Goal: Task Accomplishment & Management: Use online tool/utility

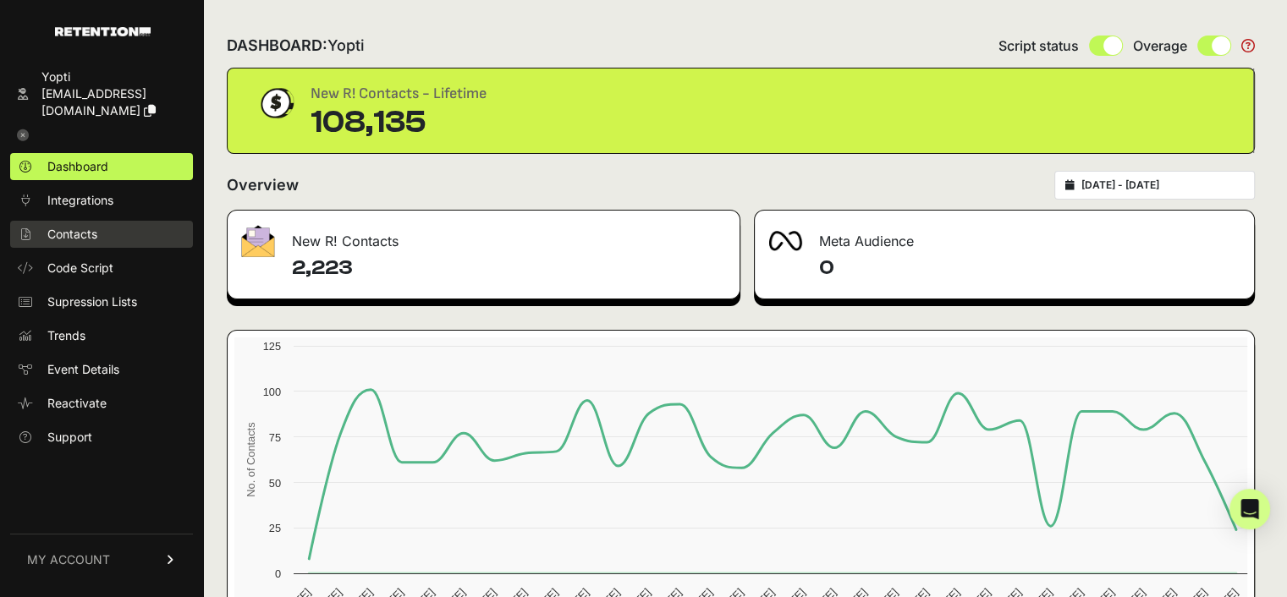
click at [84, 226] on span "Contacts" at bounding box center [72, 234] width 50 height 17
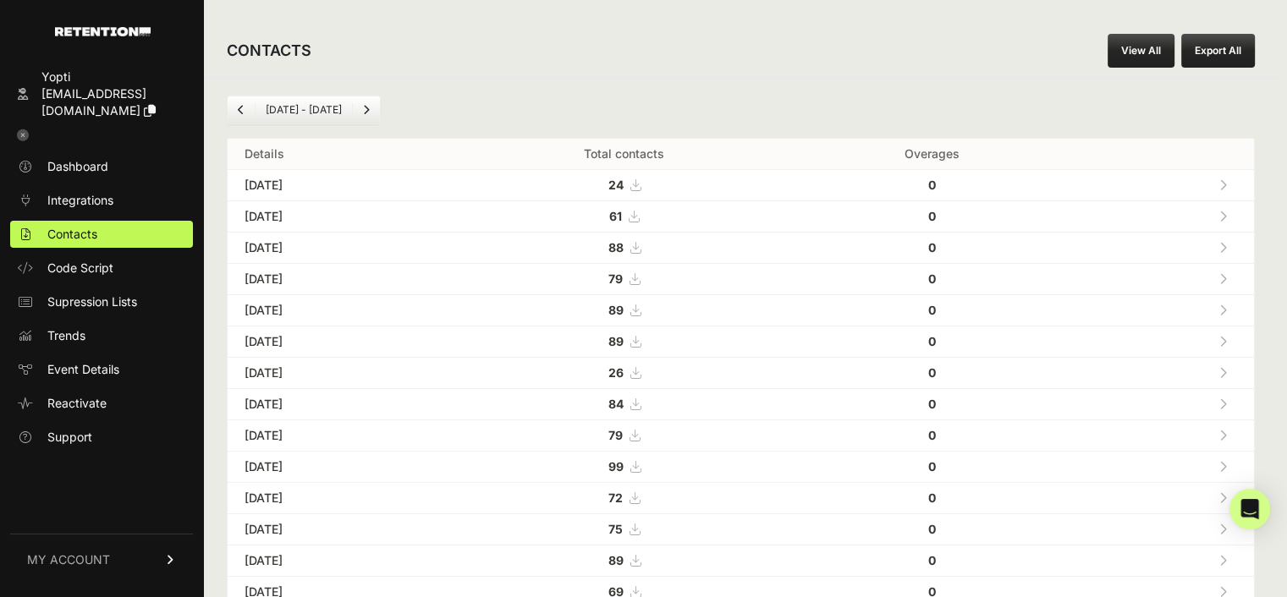
click at [865, 6] on div "CONTACTS View All Export All Aug 04 - Sep 04 Details Total contacts Overages Se…" at bounding box center [740, 606] width 1075 height 1213
click at [1144, 46] on link "View All" at bounding box center [1140, 51] width 67 height 34
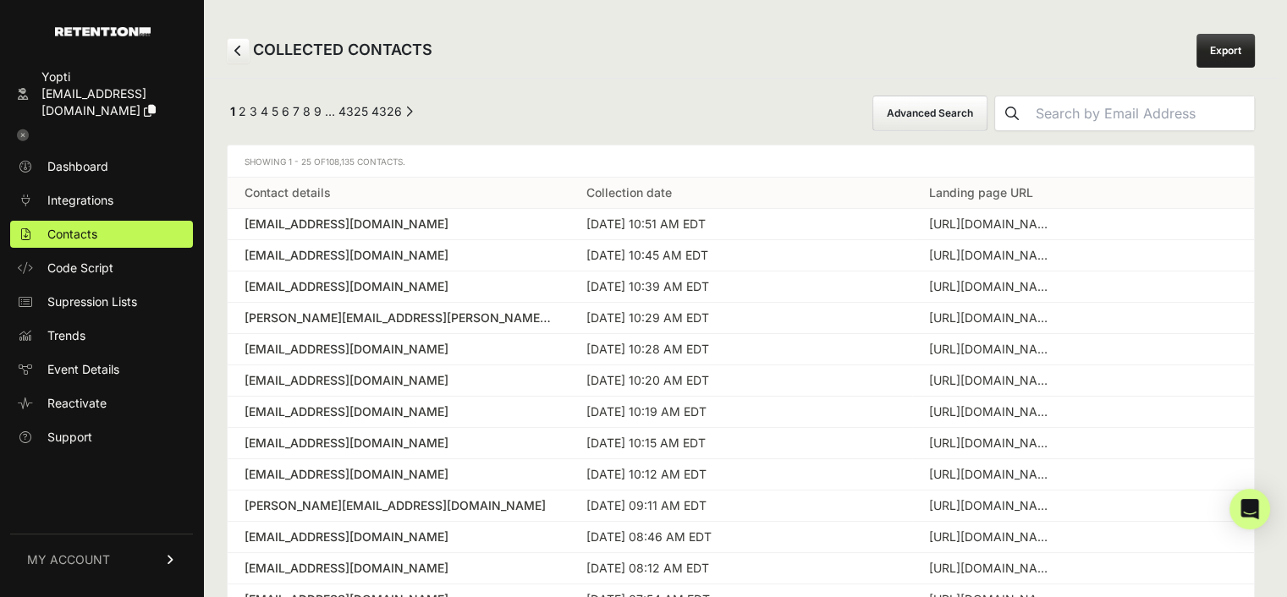
click at [968, 110] on button "Advanced Search" at bounding box center [929, 114] width 115 height 36
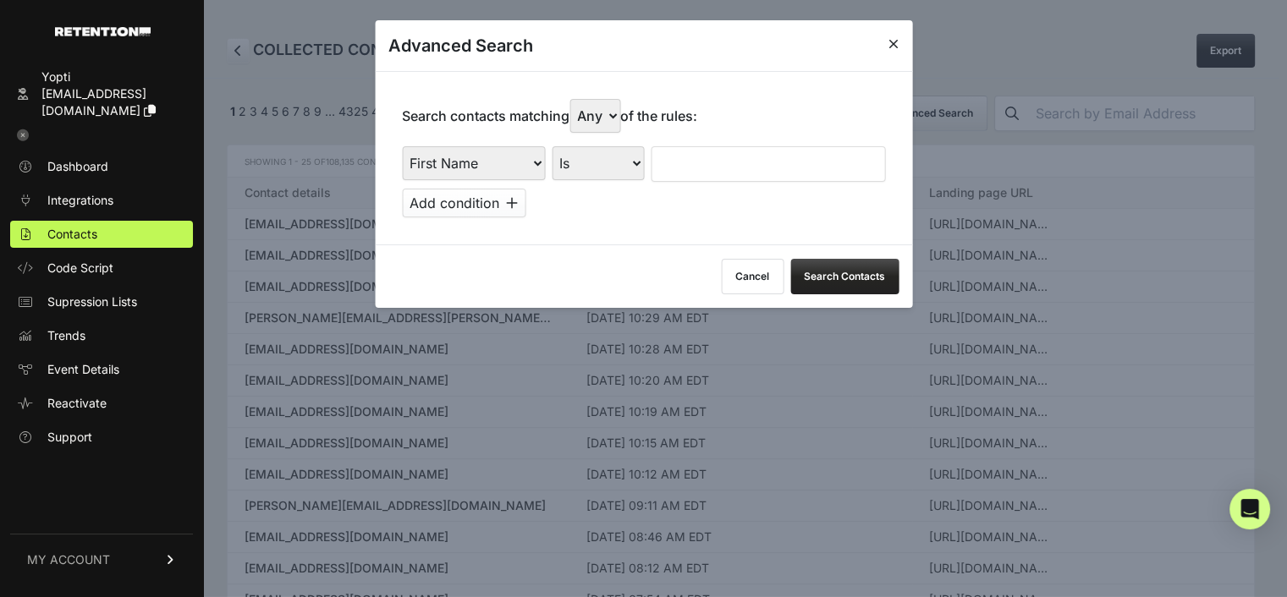
click at [498, 154] on select "First Name Last Name State City Email Email Domain Landing Domain Landing Page …" at bounding box center [473, 163] width 143 height 34
select select "file_date"
click at [402, 146] on select "First Name Last Name State City Email Email Domain Landing Domain Landing Page …" at bounding box center [473, 163] width 143 height 34
click at [705, 165] on input "text" at bounding box center [762, 164] width 220 height 36
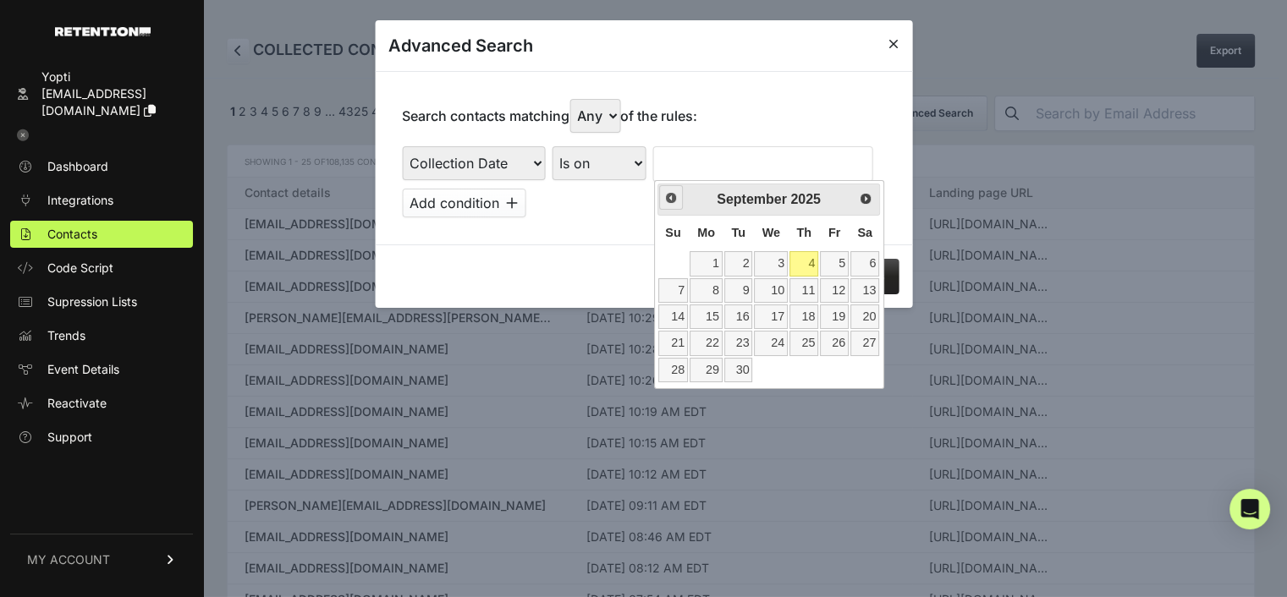
click at [667, 199] on span "Prev" at bounding box center [671, 198] width 14 height 14
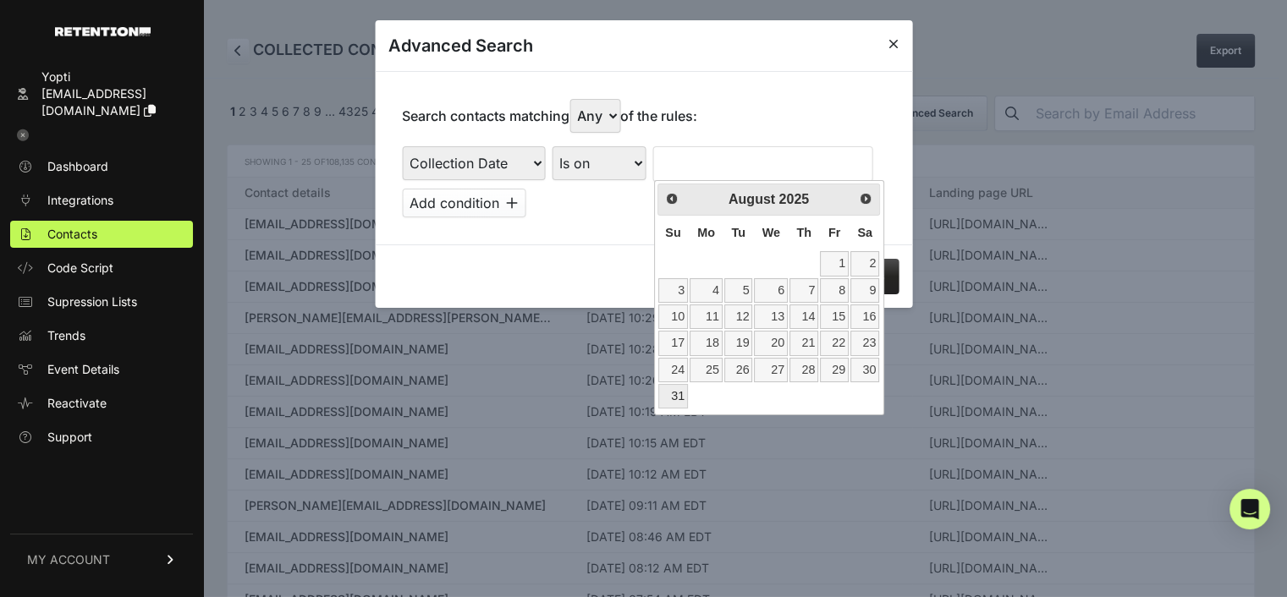
click at [674, 398] on link "31" at bounding box center [673, 396] width 30 height 25
type input "[DATE]"
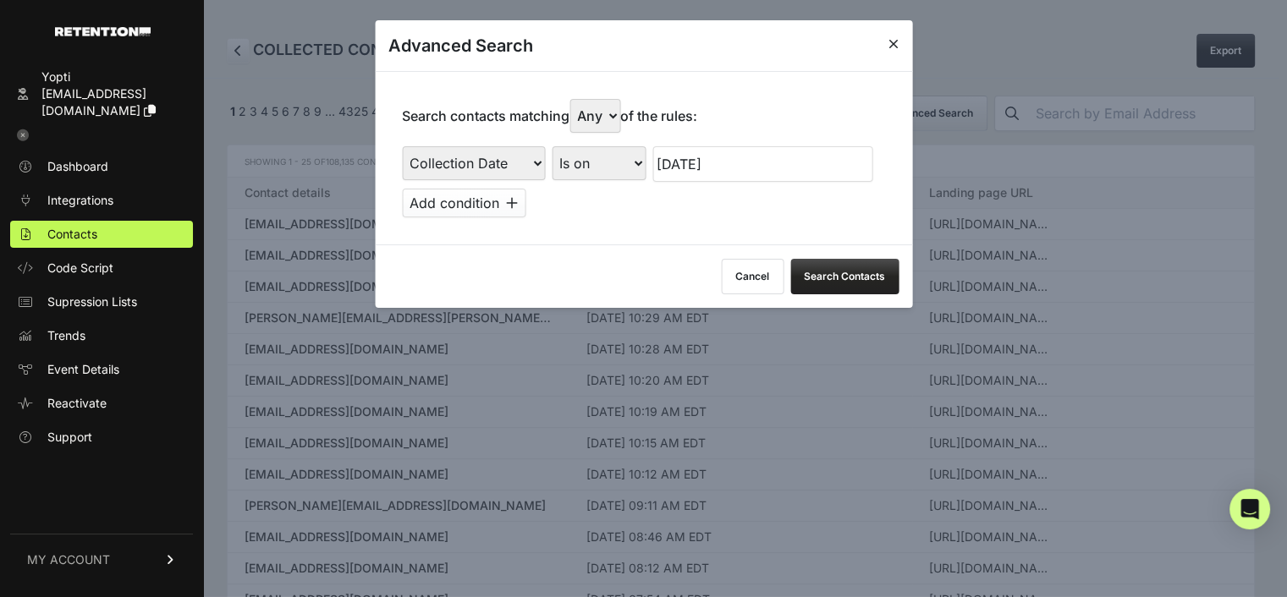
click at [507, 204] on button "Add condition" at bounding box center [463, 203] width 123 height 29
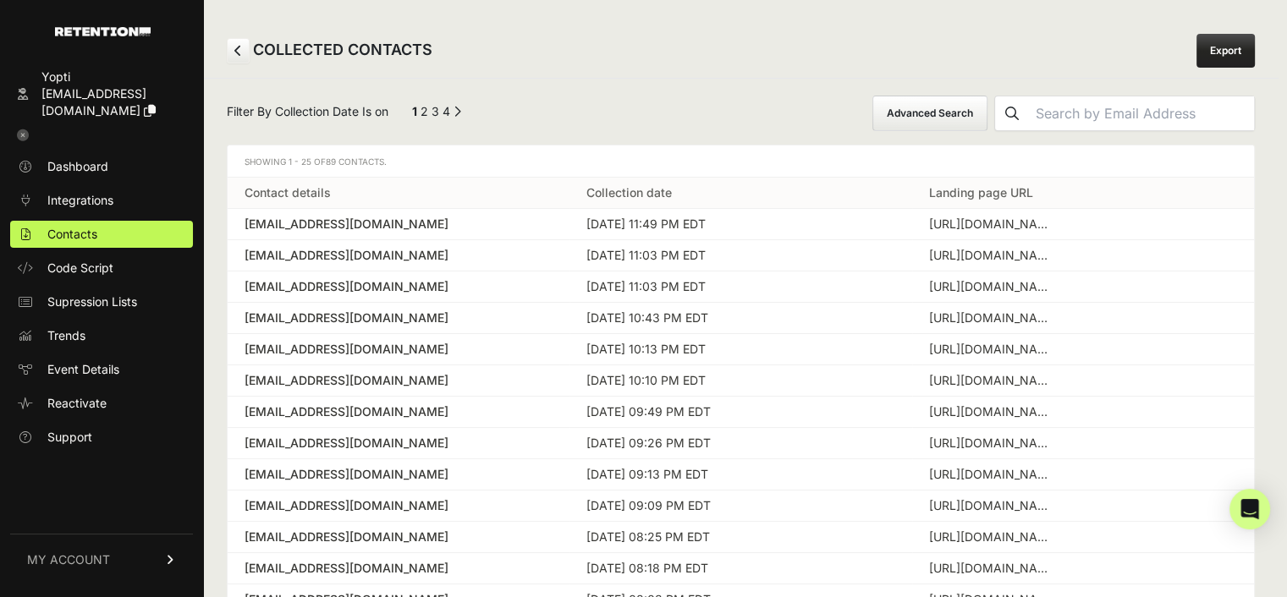
click at [975, 108] on button "Advanced Search" at bounding box center [929, 114] width 115 height 36
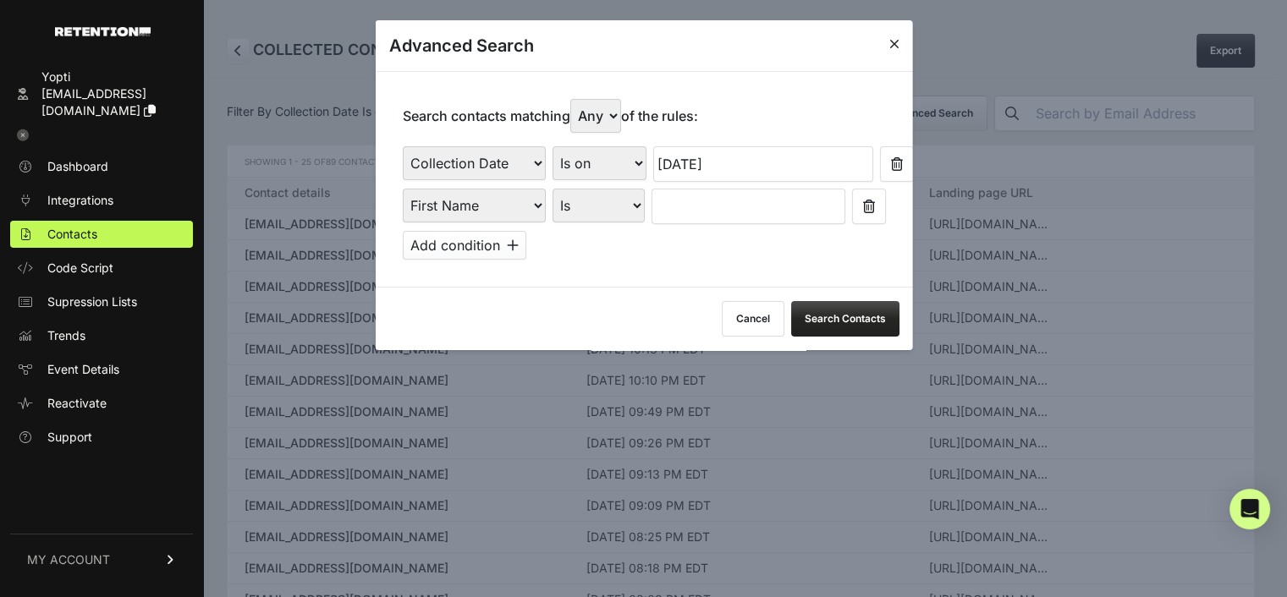
click at [528, 200] on select "First Name Last Name State City Email Email Domain Landing Domain Landing Page …" at bounding box center [473, 206] width 143 height 34
select select "file_date"
click at [402, 189] on select "First Name Last Name State City Email Email Domain Landing Domain Landing Page …" at bounding box center [473, 206] width 143 height 34
click at [670, 209] on input "text" at bounding box center [762, 207] width 220 height 36
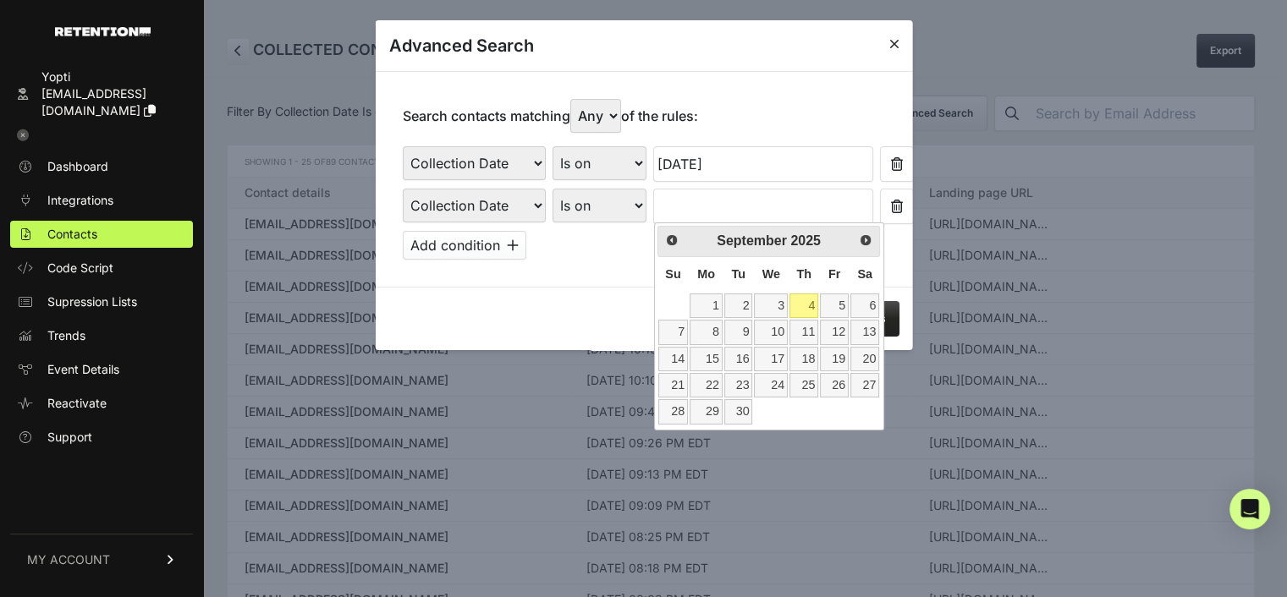
click at [710, 158] on input "[DATE]" at bounding box center [762, 164] width 220 height 36
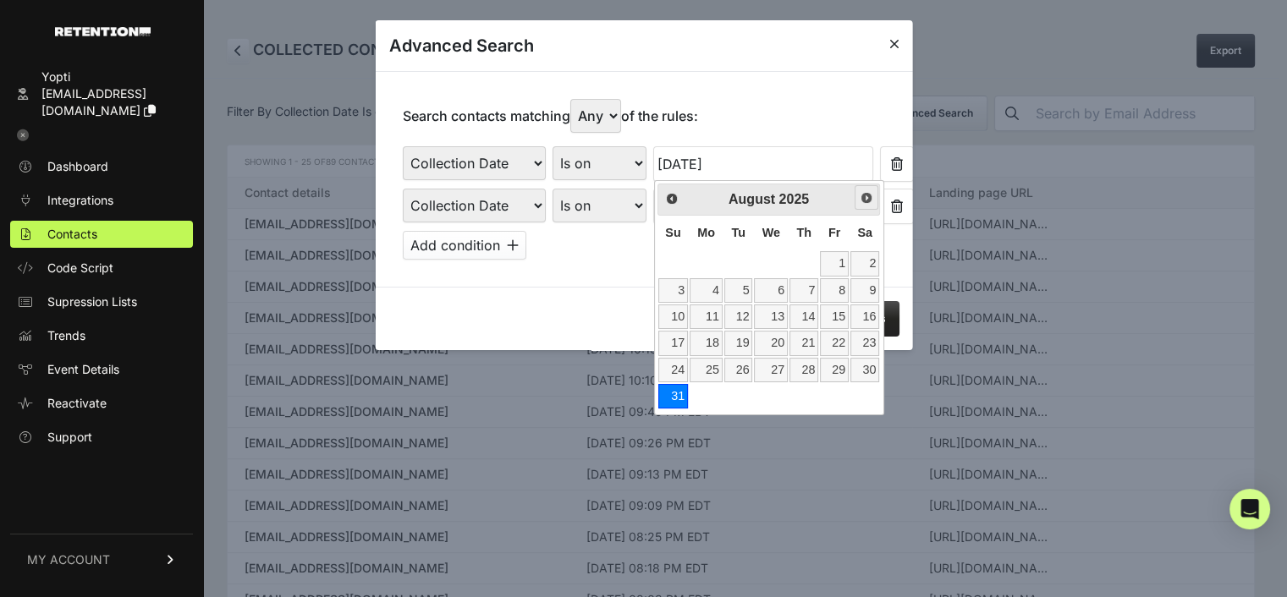
click at [866, 200] on span "Next" at bounding box center [866, 198] width 14 height 14
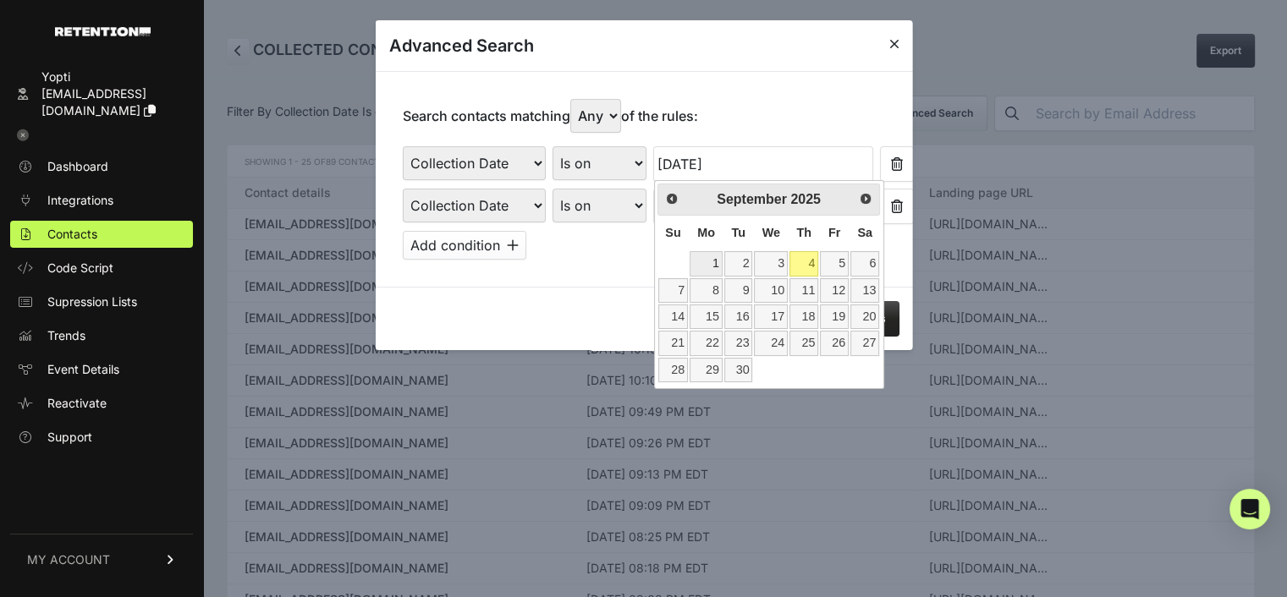
click at [699, 267] on link "1" at bounding box center [705, 263] width 33 height 25
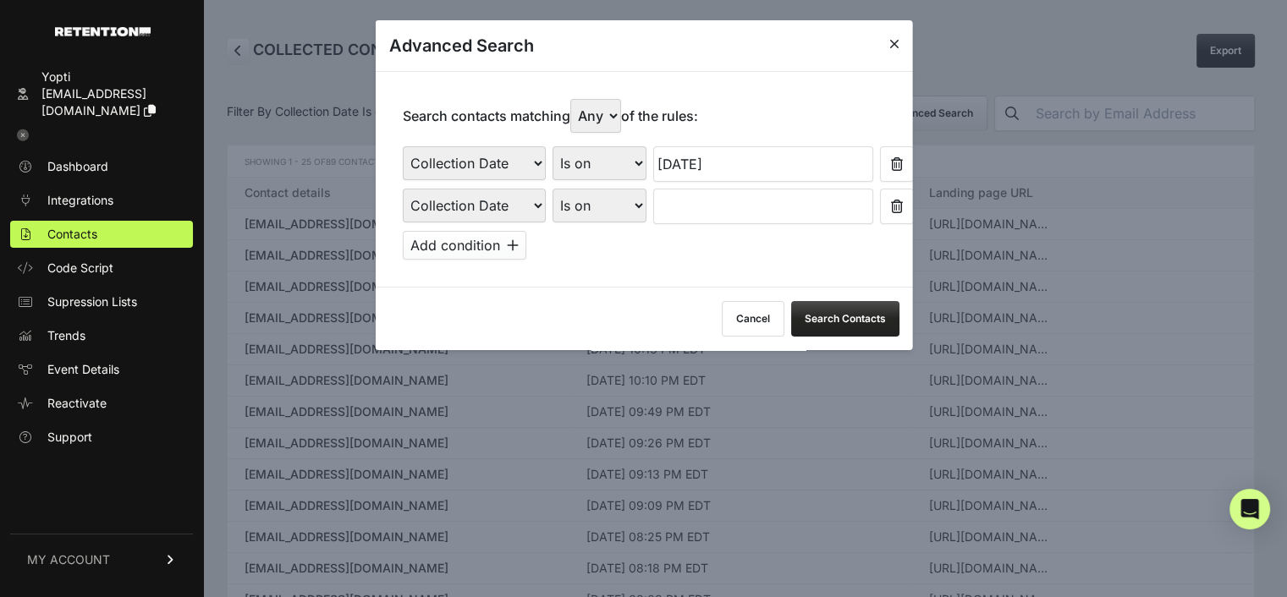
click at [890, 205] on icon at bounding box center [896, 207] width 12 height 14
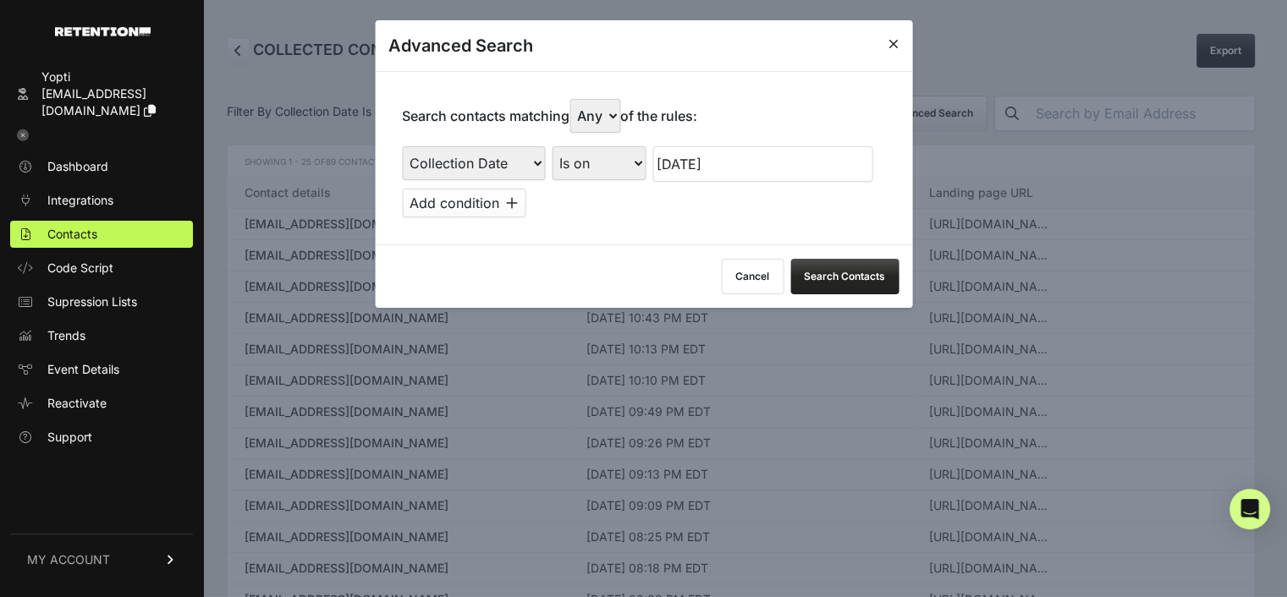
click at [836, 272] on button "Search Contacts" at bounding box center [844, 277] width 108 height 36
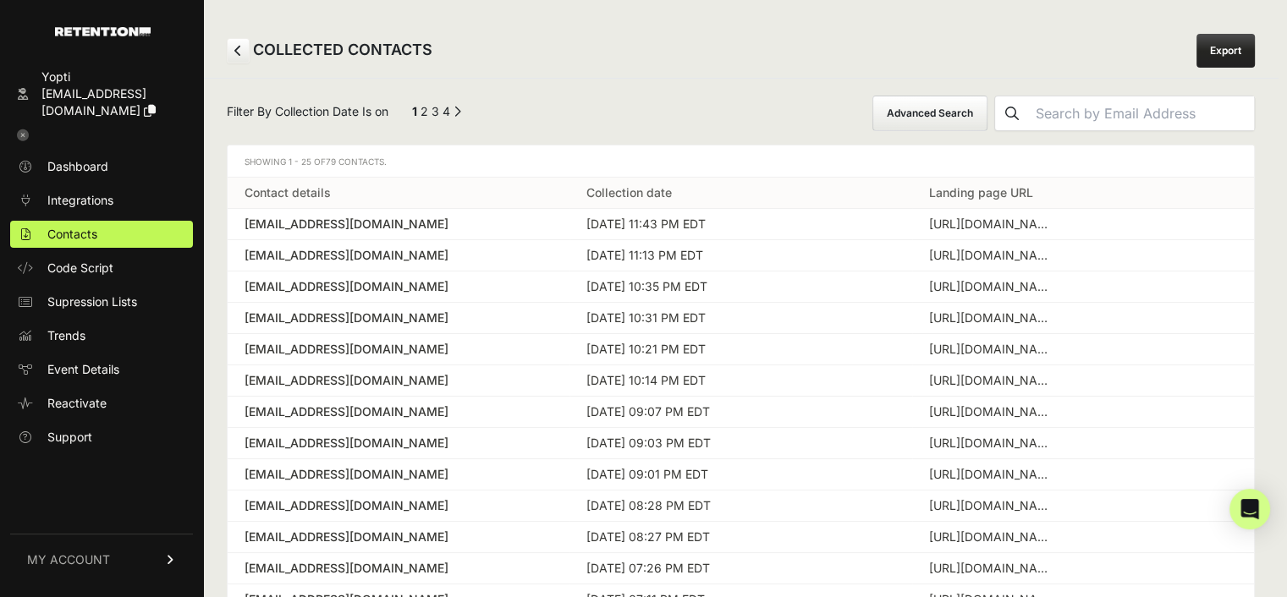
click at [1233, 48] on link "Export" at bounding box center [1225, 51] width 58 height 34
click at [945, 117] on button "Advanced Search" at bounding box center [929, 114] width 115 height 36
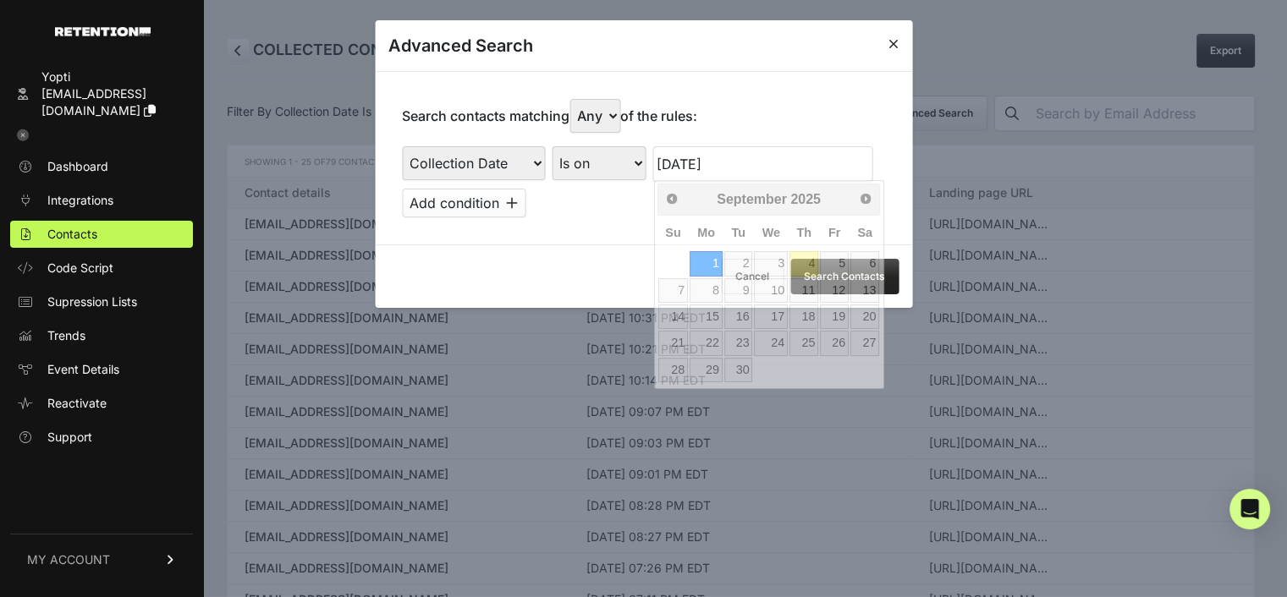
click at [667, 159] on input "[DATE]" at bounding box center [762, 164] width 220 height 36
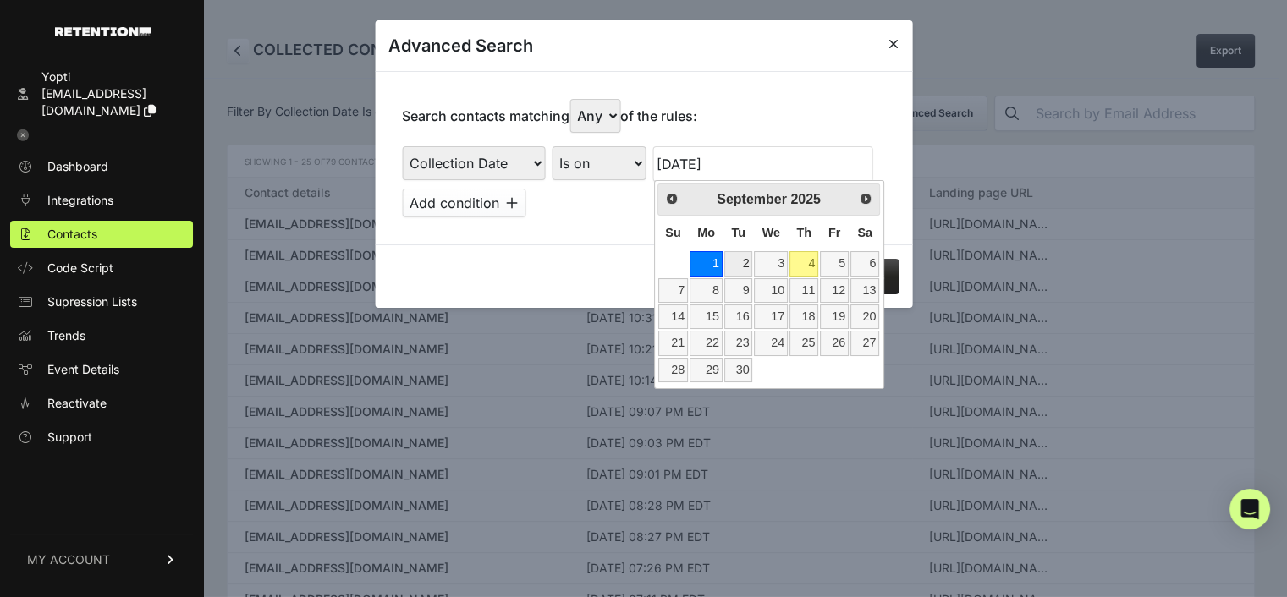
click at [738, 259] on link "2" at bounding box center [738, 263] width 29 height 25
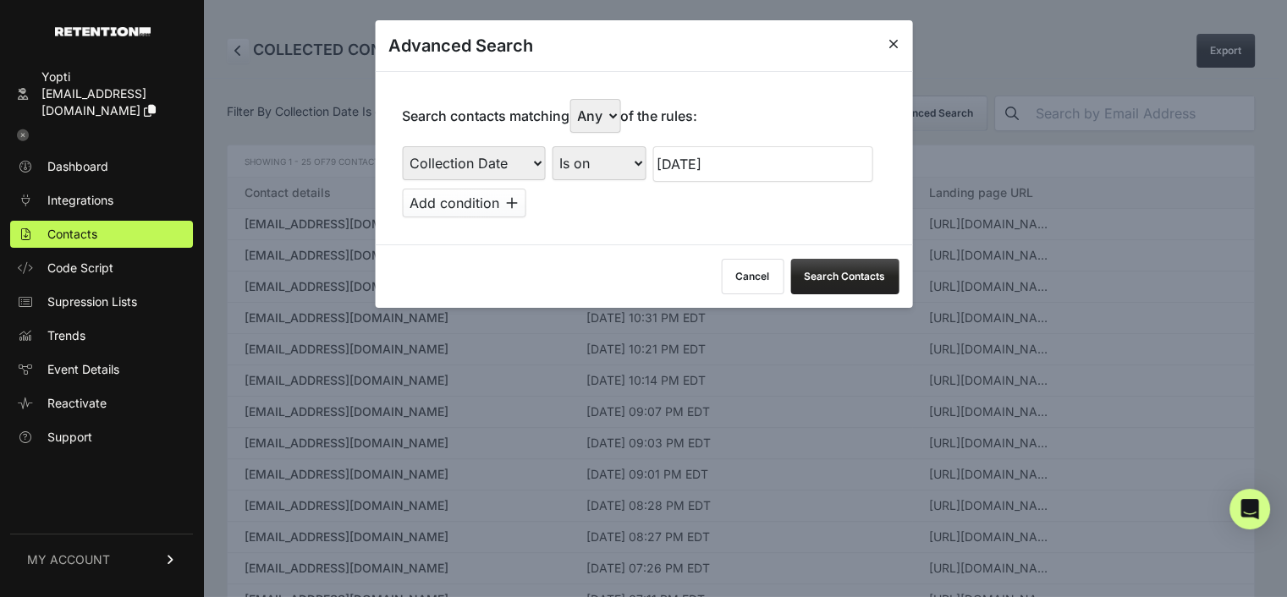
click at [753, 171] on input "[DATE]" at bounding box center [762, 164] width 220 height 36
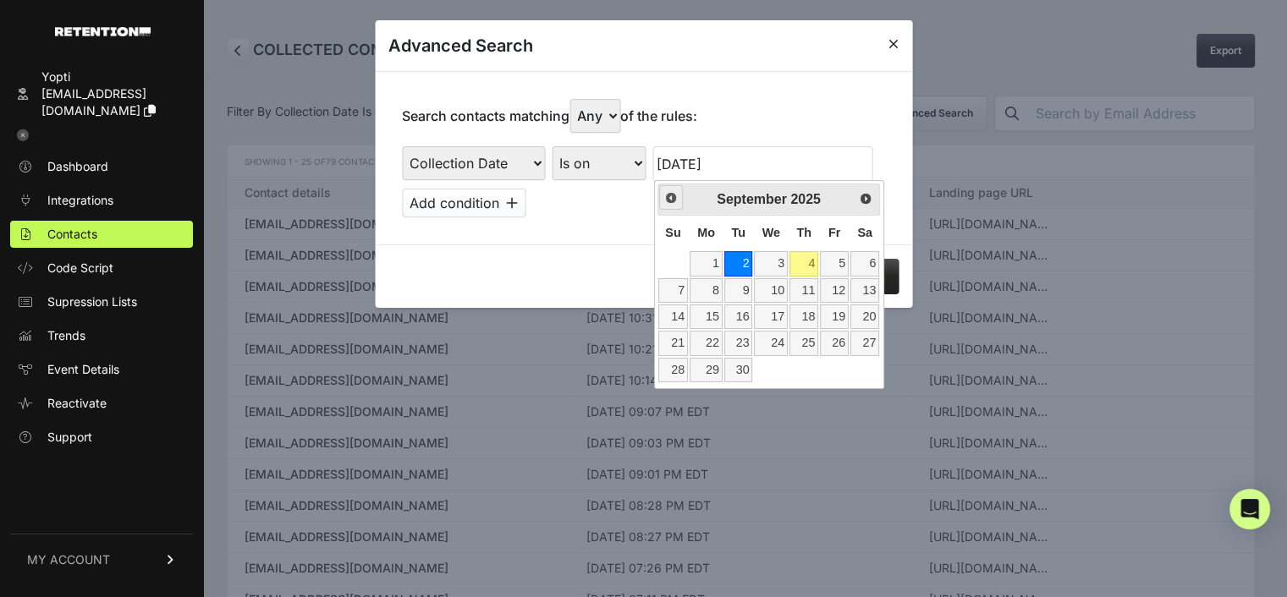
click at [681, 202] on link "Prev" at bounding box center [671, 197] width 25 height 25
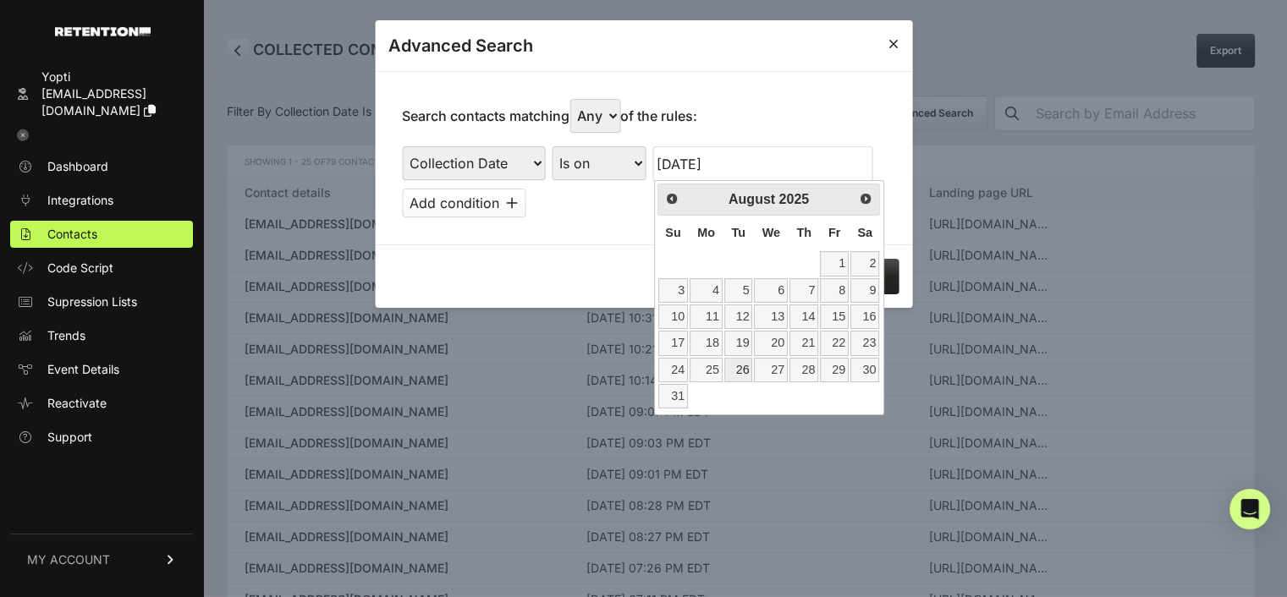
click at [745, 362] on link "26" at bounding box center [738, 370] width 29 height 25
type input "[DATE]"
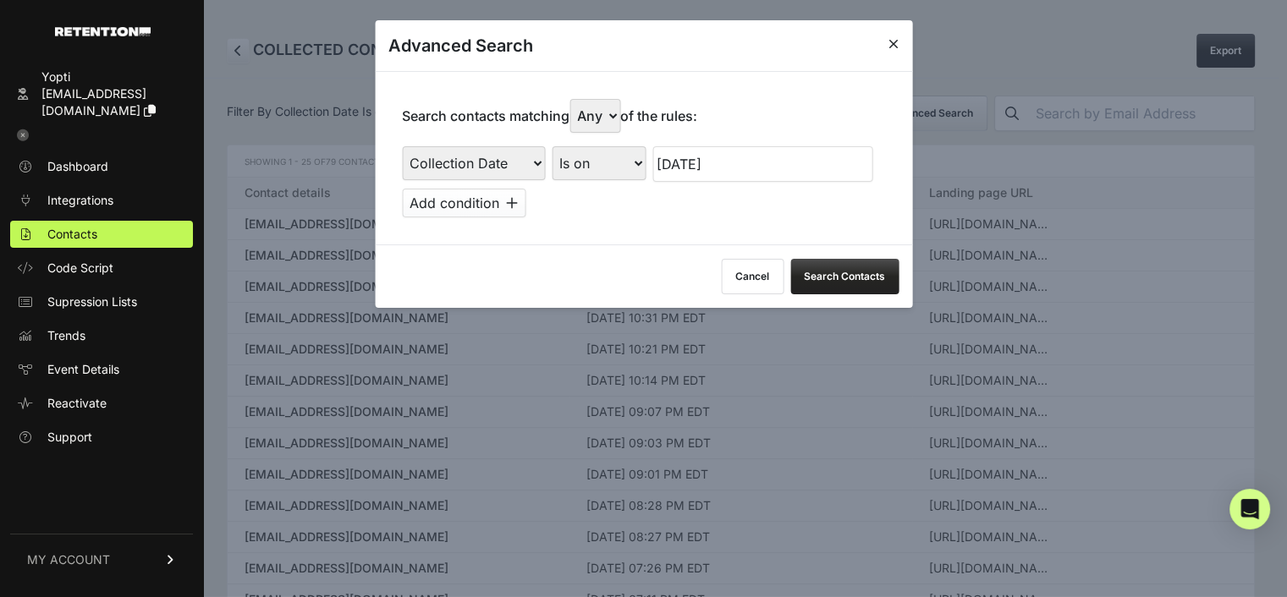
click at [504, 202] on button "Add condition" at bounding box center [463, 203] width 123 height 29
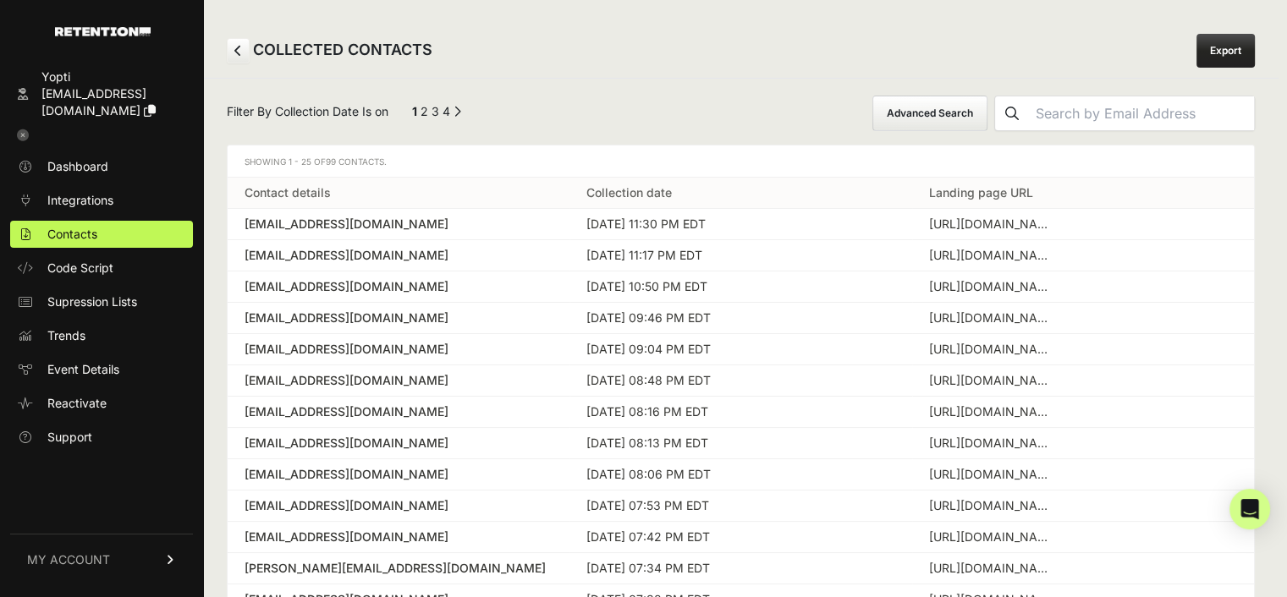
click at [977, 118] on button "Advanced Search" at bounding box center [929, 114] width 115 height 36
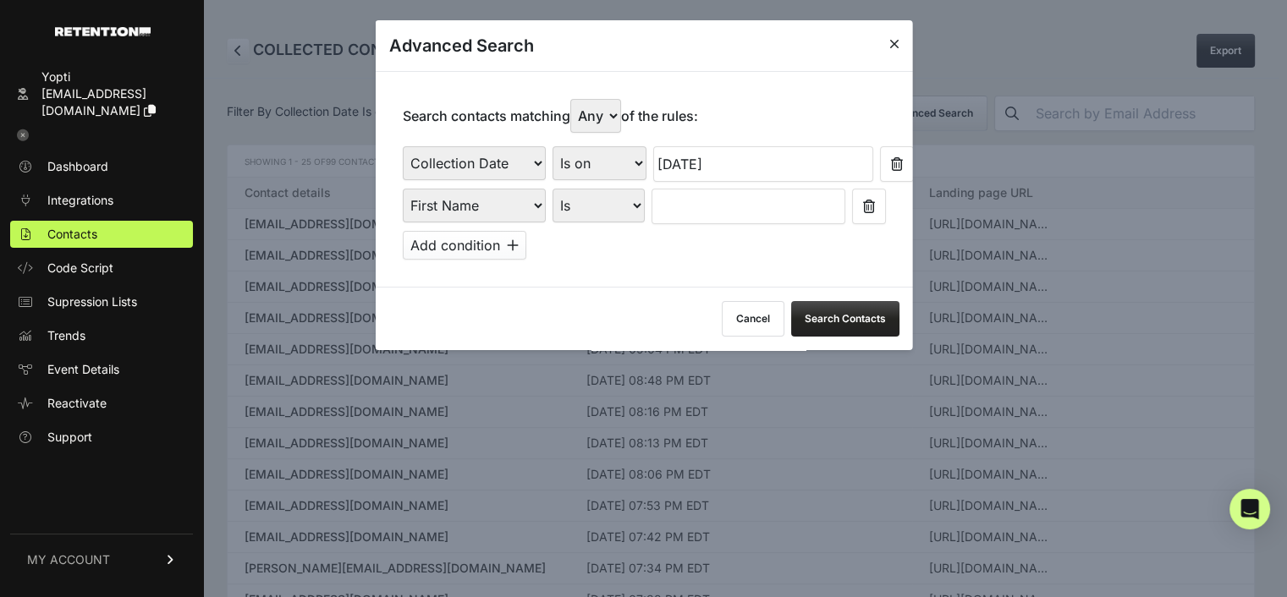
click at [484, 208] on select "First Name Last Name State City Email Email Domain Landing Domain Landing Page …" at bounding box center [473, 206] width 143 height 34
select select "file_date"
click at [402, 189] on select "First Name Last Name State City Email Email Domain Landing Domain Landing Page …" at bounding box center [473, 206] width 143 height 34
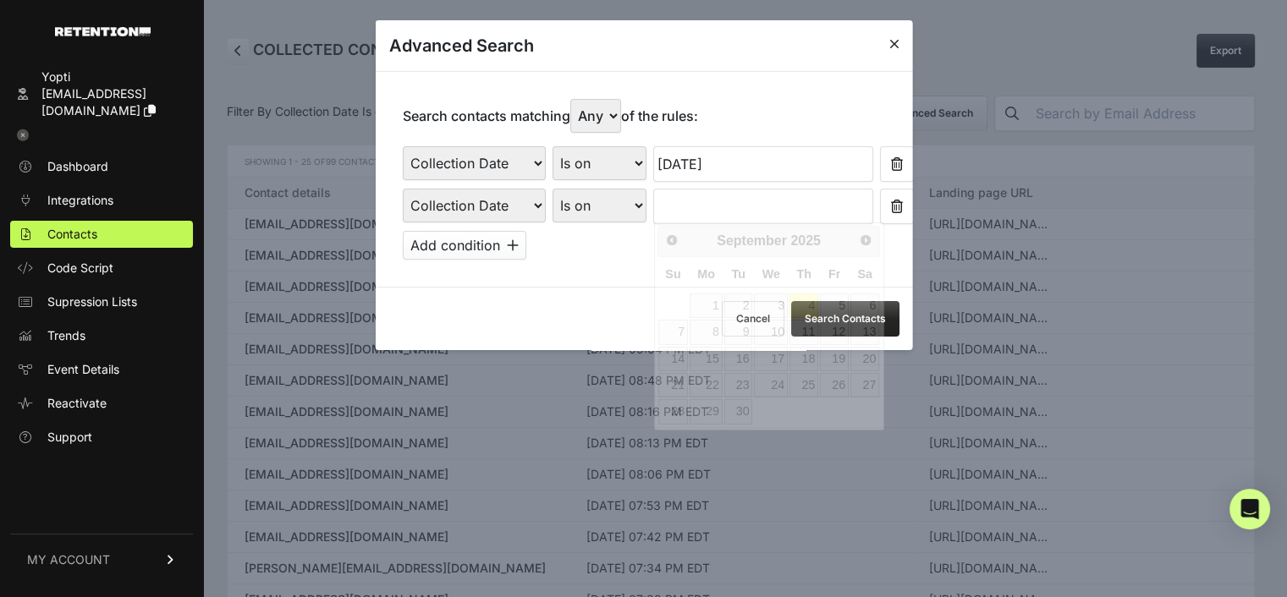
click at [687, 206] on input "text" at bounding box center [762, 207] width 220 height 36
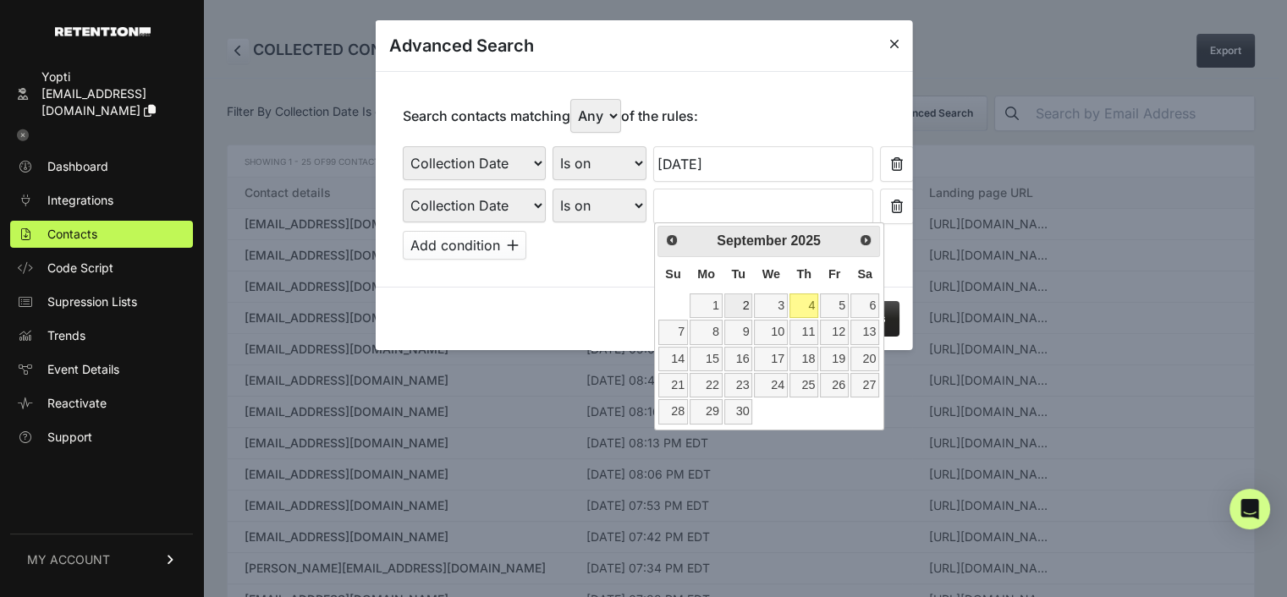
click at [733, 303] on link "2" at bounding box center [738, 306] width 29 height 25
type input "[DATE]"
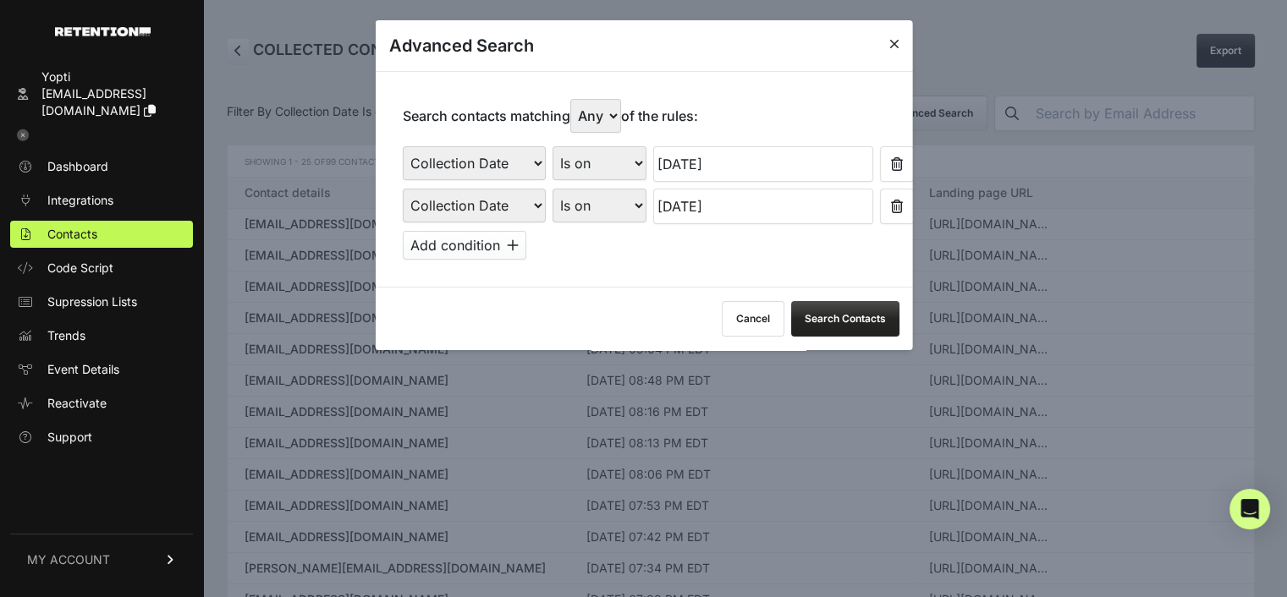
click at [836, 317] on button "Search Contacts" at bounding box center [844, 319] width 108 height 36
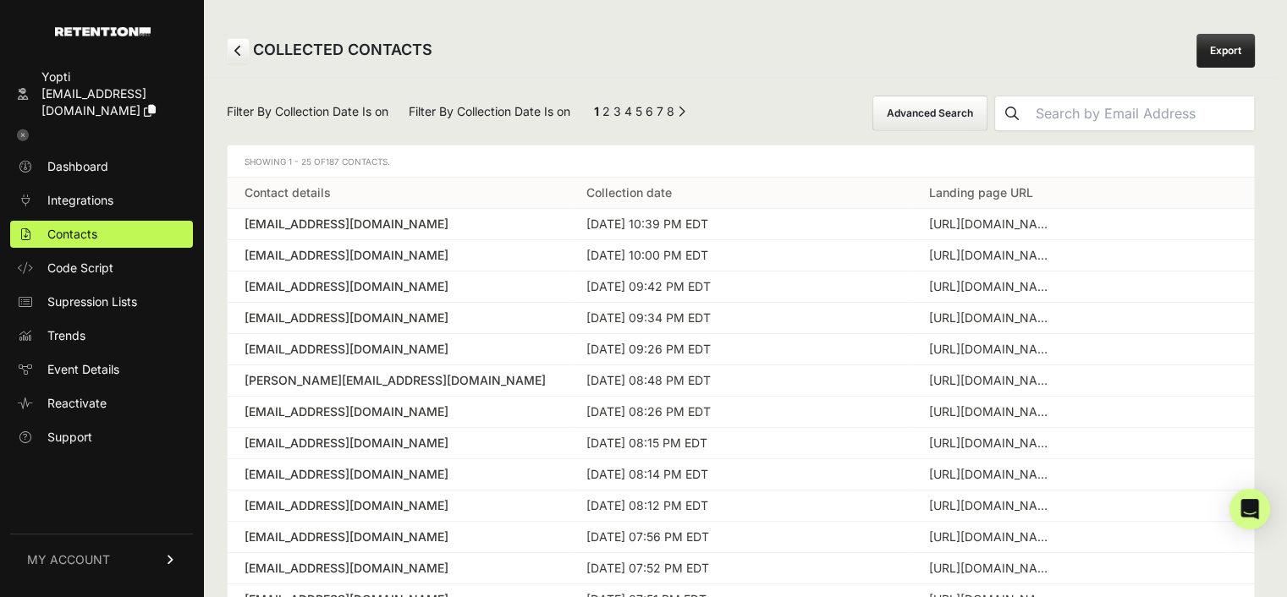
click at [1247, 46] on link "Export" at bounding box center [1225, 51] width 58 height 34
click at [943, 113] on button "Advanced Search" at bounding box center [929, 114] width 115 height 36
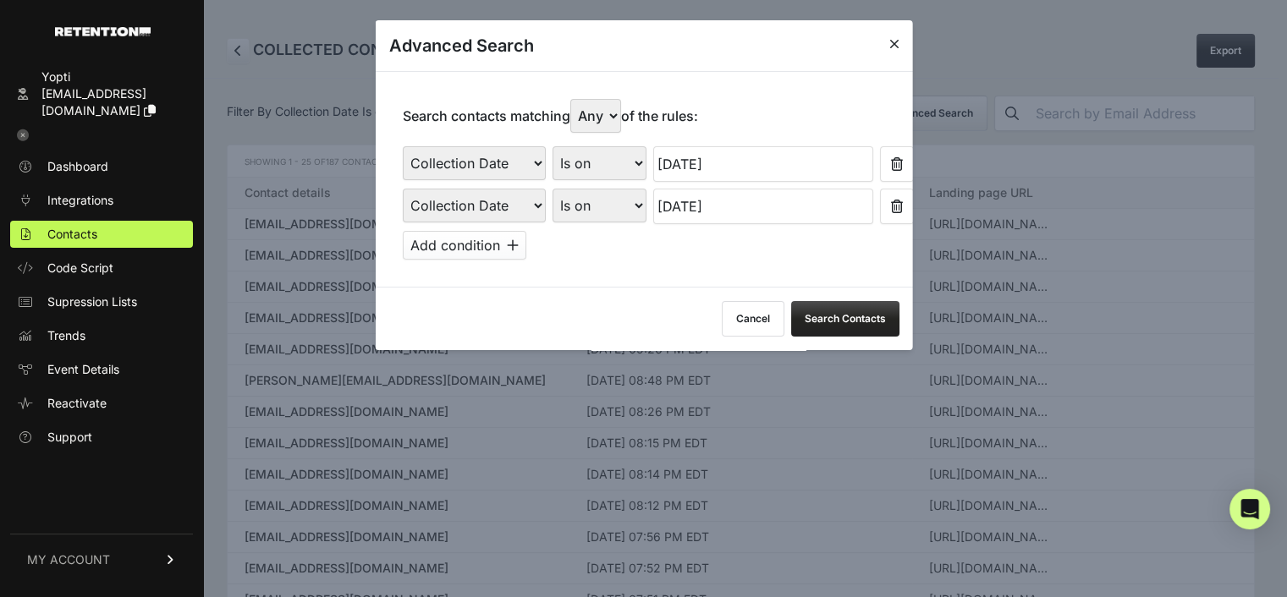
click at [705, 163] on input "[DATE]" at bounding box center [762, 164] width 220 height 36
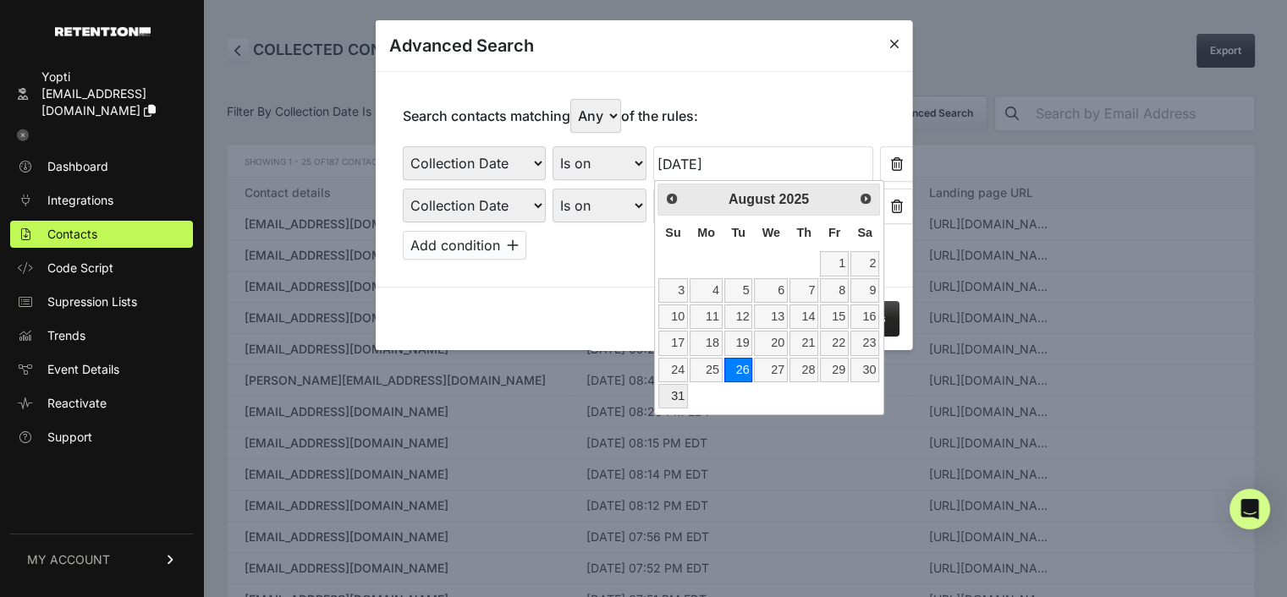
click at [667, 388] on link "31" at bounding box center [673, 396] width 30 height 25
type input "[DATE]"
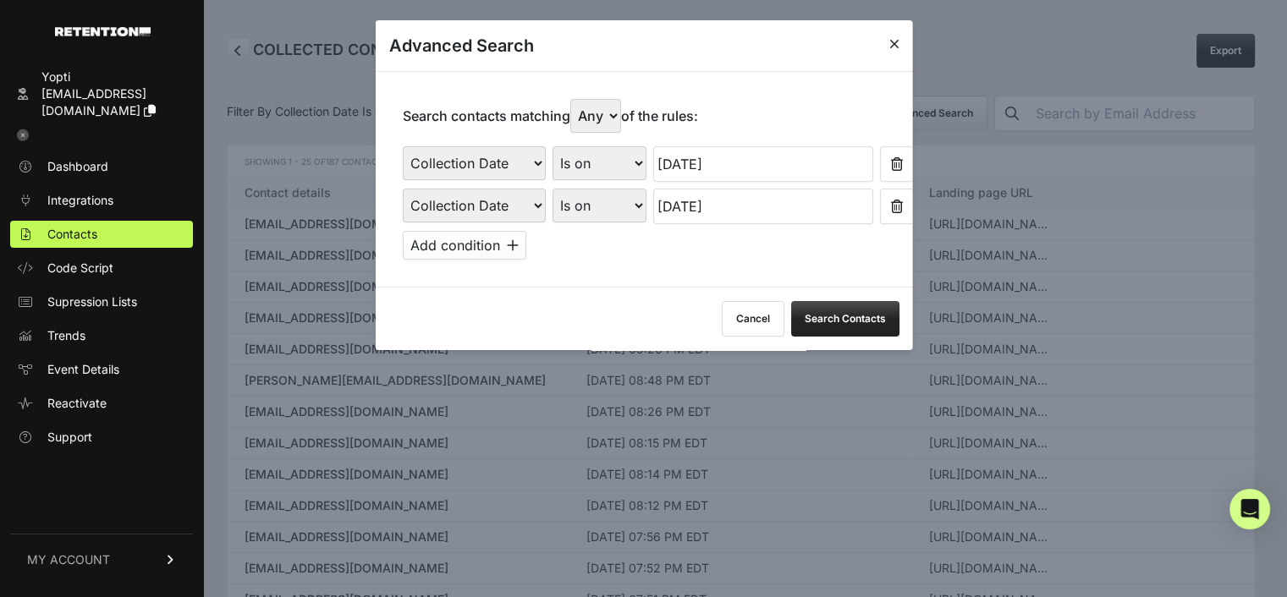
click at [721, 210] on input "[DATE]" at bounding box center [762, 207] width 220 height 36
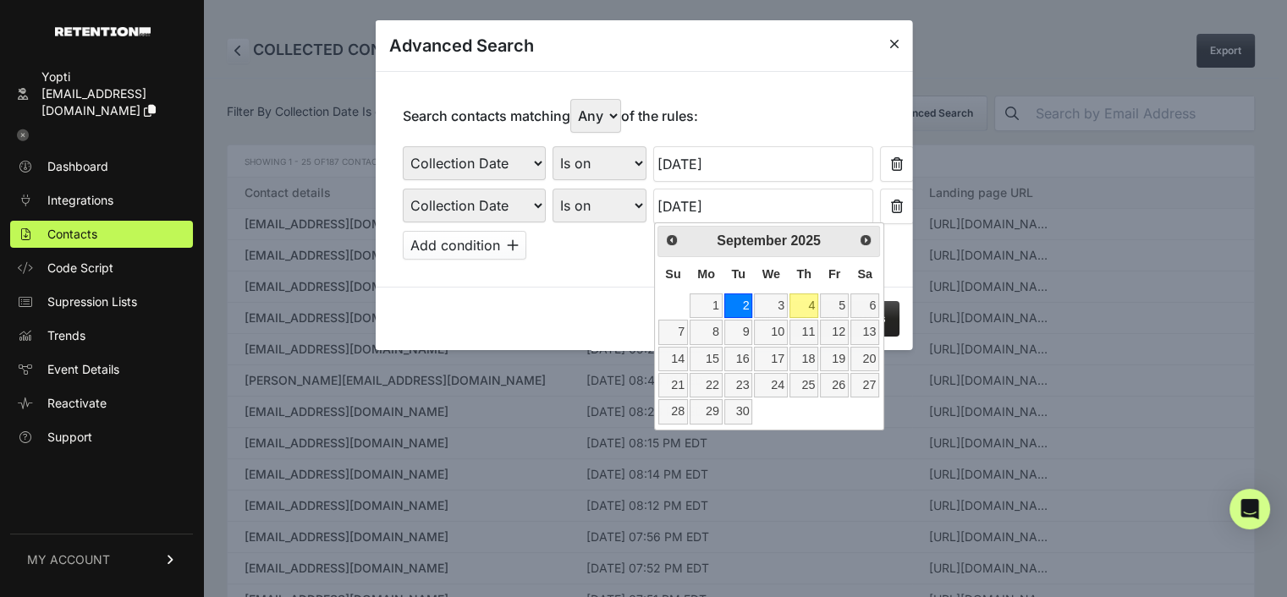
click at [890, 203] on icon at bounding box center [896, 207] width 12 height 14
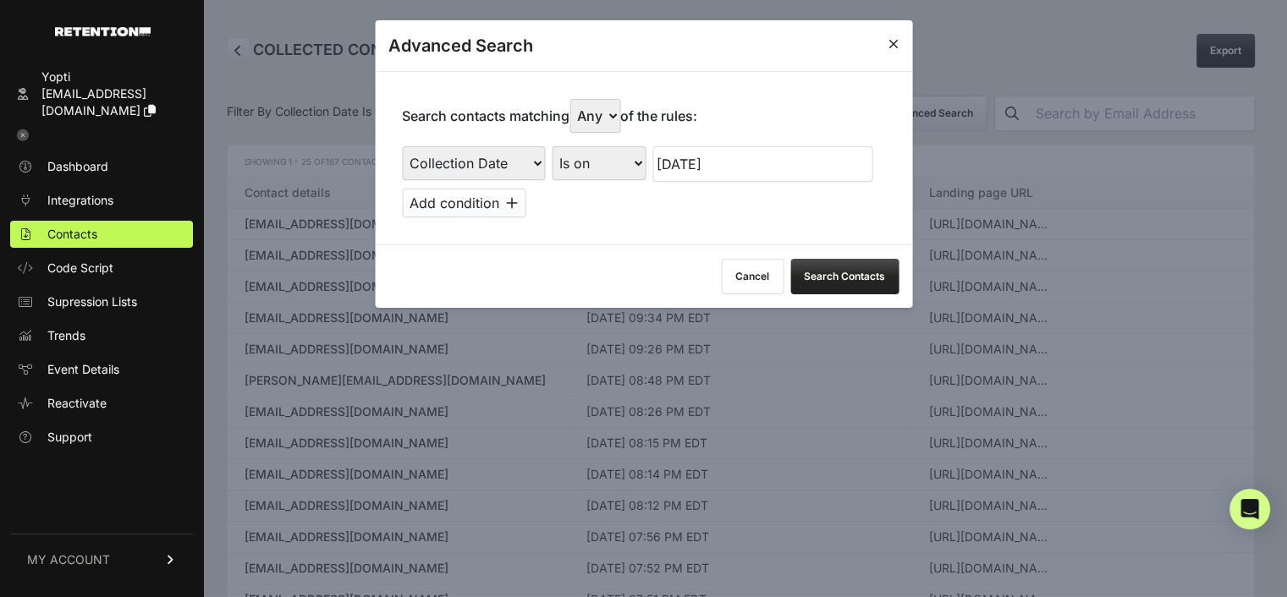
click at [845, 269] on button "Search Contacts" at bounding box center [844, 277] width 108 height 36
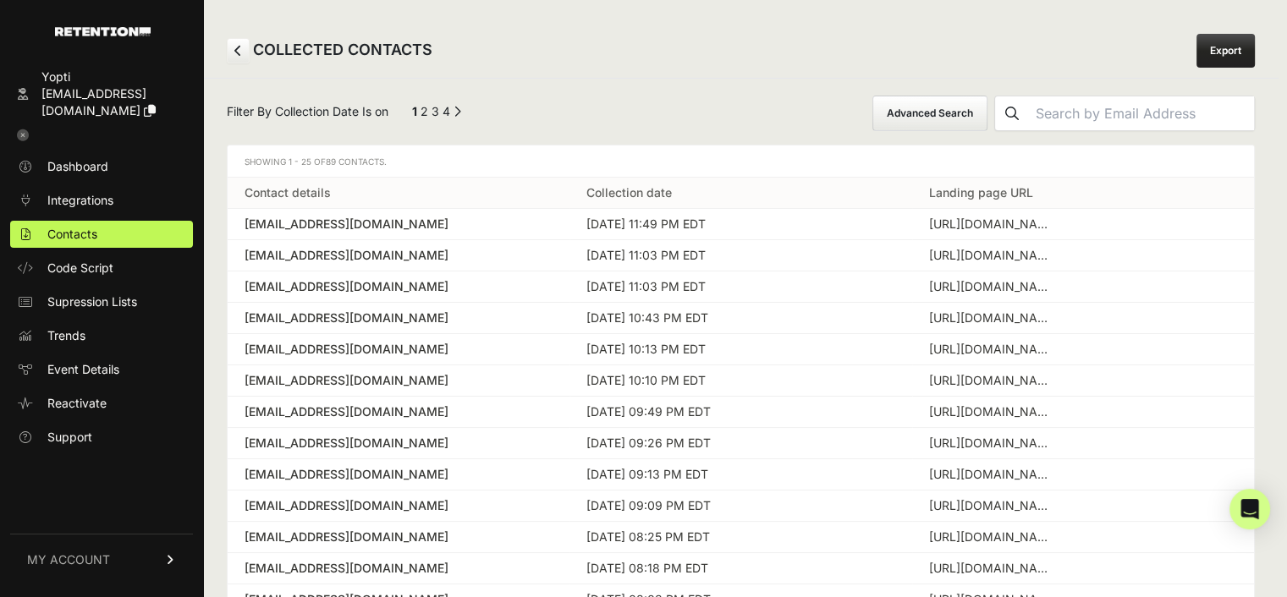
click at [1216, 59] on link "Export" at bounding box center [1225, 51] width 58 height 34
click at [943, 116] on button "Advanced Search" at bounding box center [929, 114] width 115 height 36
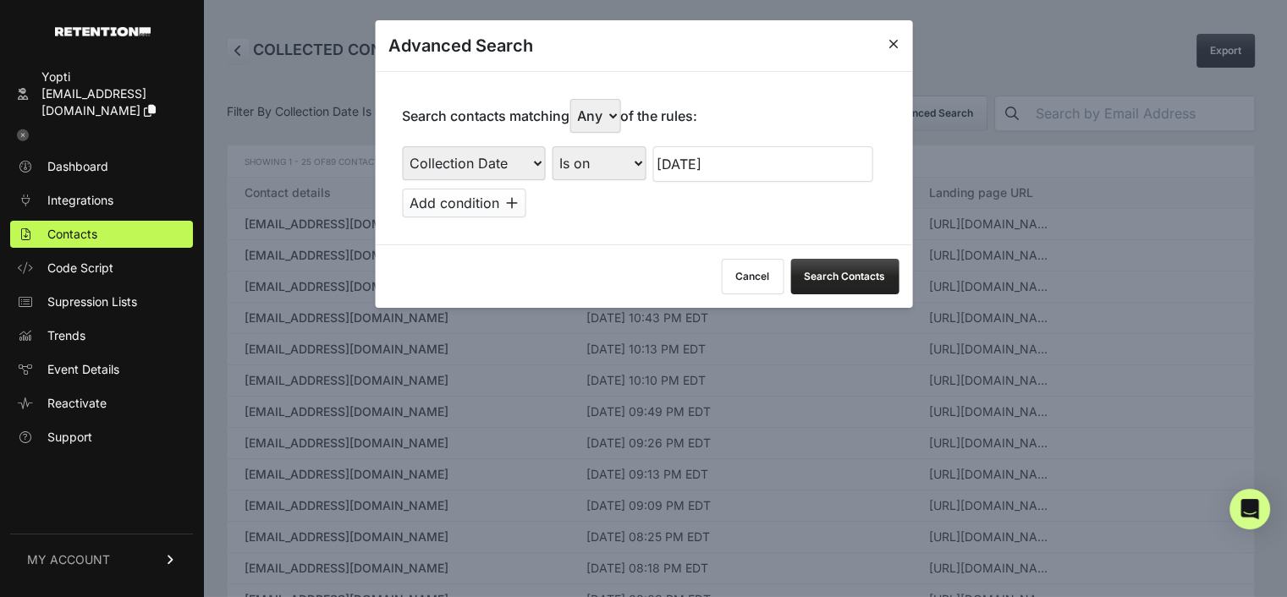
click at [584, 173] on select "Is on Is between" at bounding box center [598, 163] width 94 height 34
select select "is_between"
click at [551, 146] on select "Is on Is between" at bounding box center [598, 163] width 94 height 34
click at [675, 167] on input "text" at bounding box center [697, 164] width 90 height 36
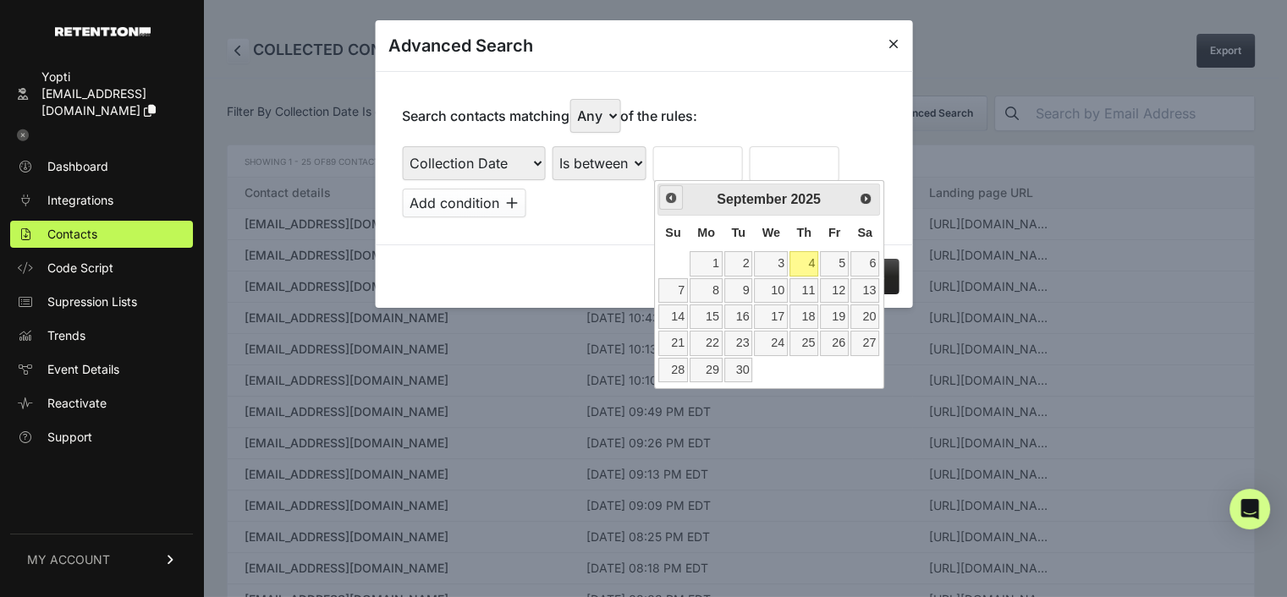
click at [671, 202] on span "Prev" at bounding box center [671, 198] width 14 height 14
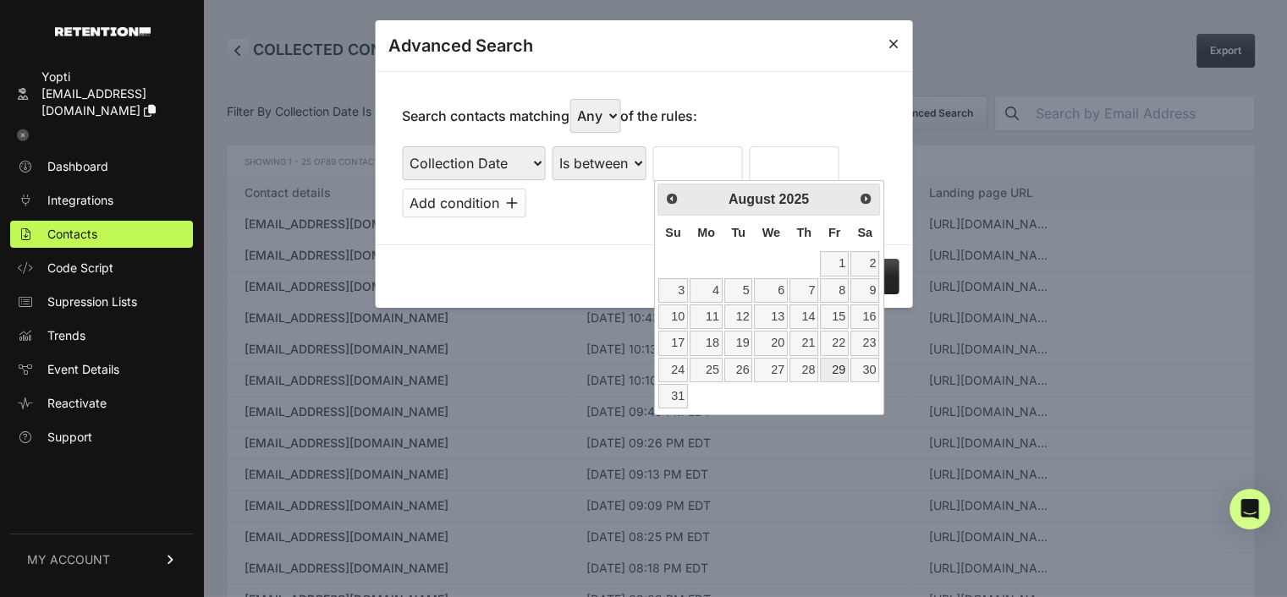
click at [834, 370] on link "29" at bounding box center [834, 370] width 29 height 25
type input "[DATE]"
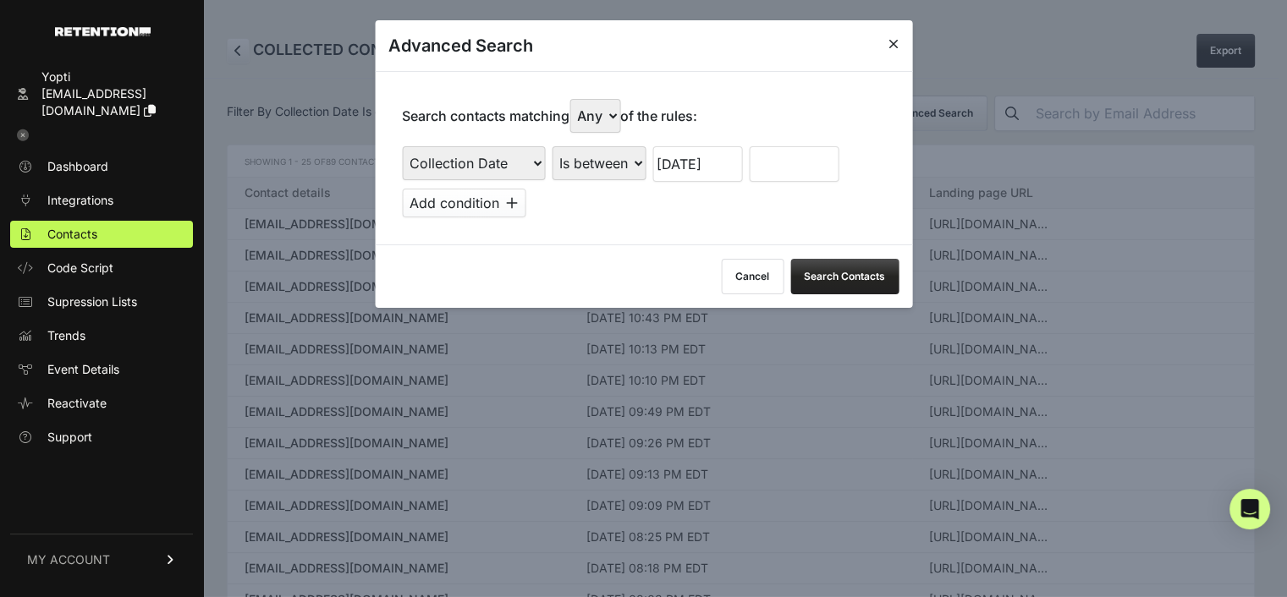
click at [812, 167] on input "text" at bounding box center [794, 164] width 90 height 36
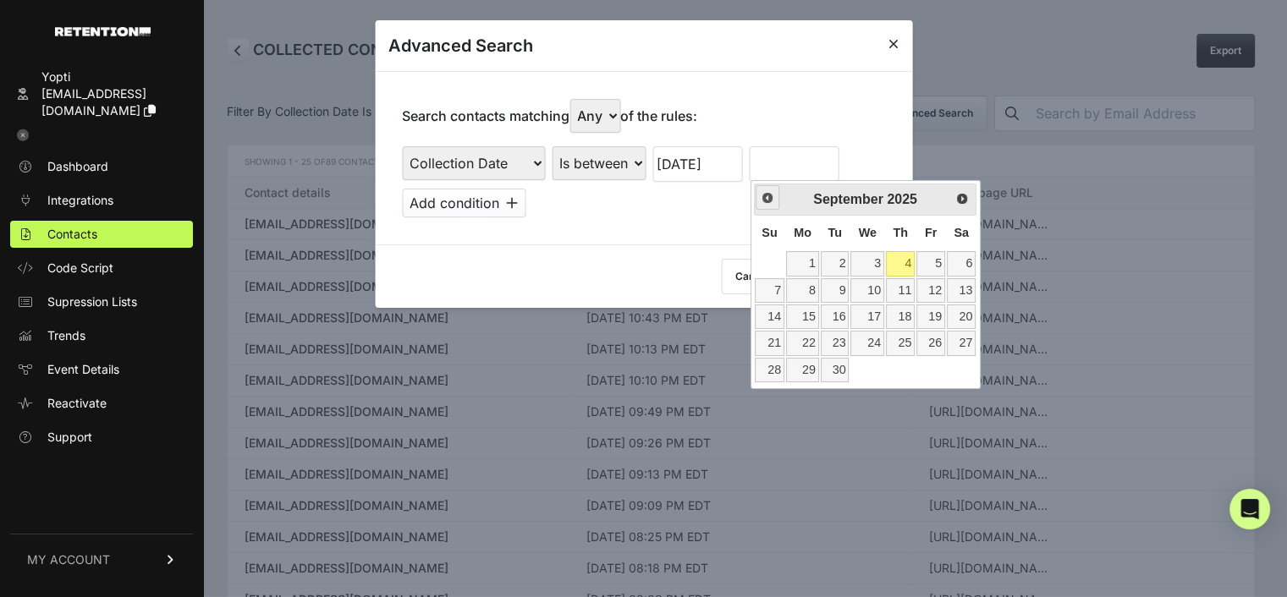
click at [766, 195] on span "Prev" at bounding box center [767, 198] width 14 height 14
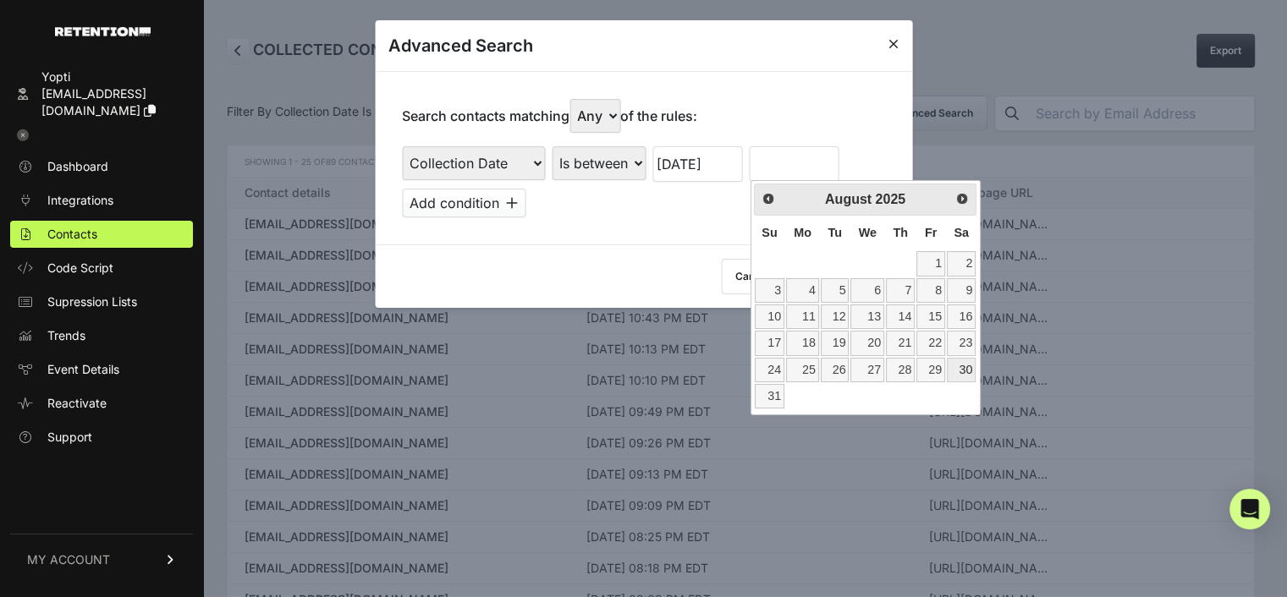
click at [961, 362] on link "30" at bounding box center [960, 370] width 29 height 25
type input "[DATE]"
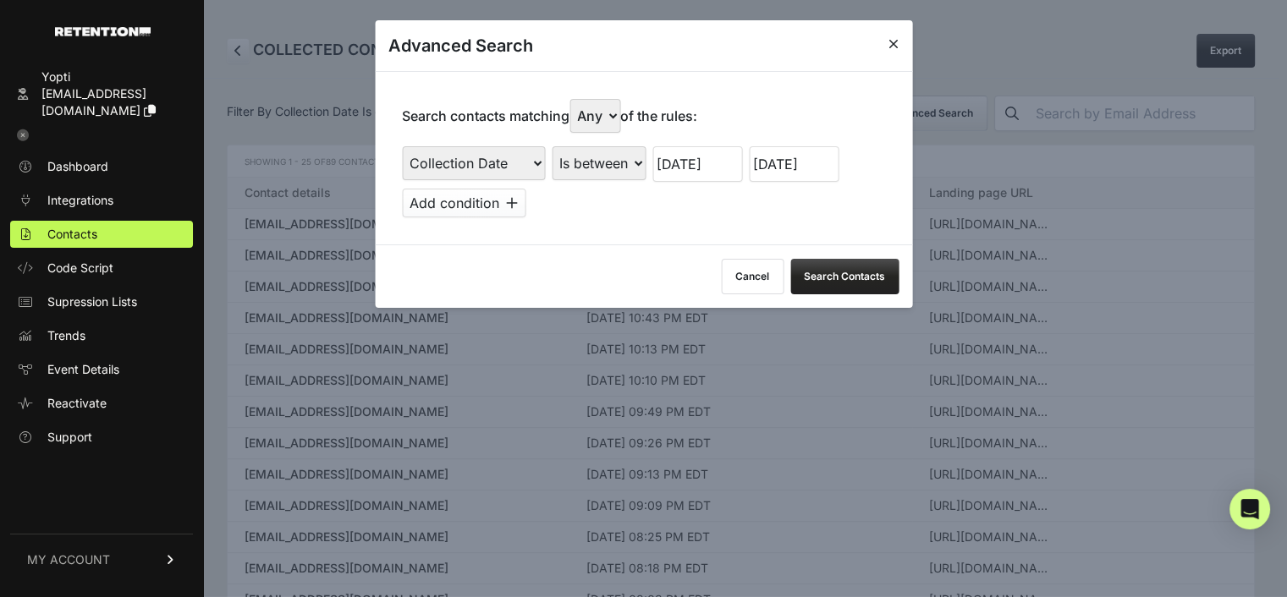
click at [515, 202] on icon at bounding box center [512, 203] width 12 height 14
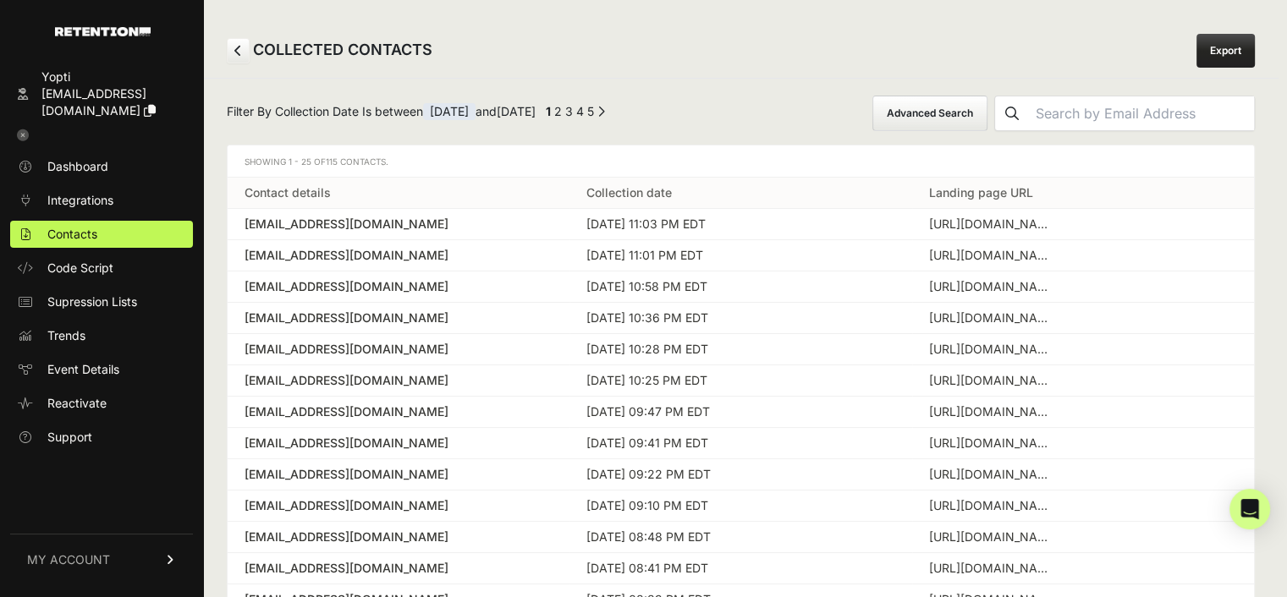
click at [939, 114] on button "Advanced Search" at bounding box center [929, 114] width 115 height 36
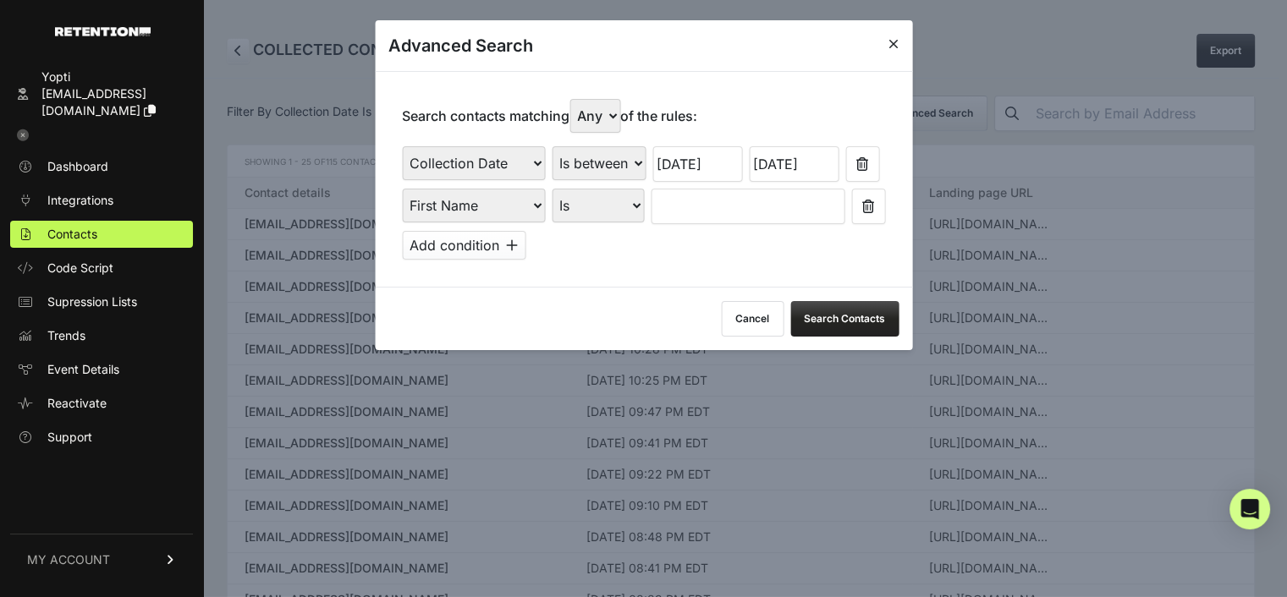
click at [590, 198] on select "Is Is not Contains Starts with" at bounding box center [597, 206] width 92 height 34
click at [512, 203] on select "First Name Last Name State City Email Email Domain Landing Domain Landing Page …" at bounding box center [473, 206] width 143 height 34
select select "file_date"
click at [402, 189] on select "First Name Last Name State City Email Email Domain Landing Domain Landing Page …" at bounding box center [473, 206] width 143 height 34
click at [579, 205] on select "Is on Is between" at bounding box center [598, 206] width 94 height 34
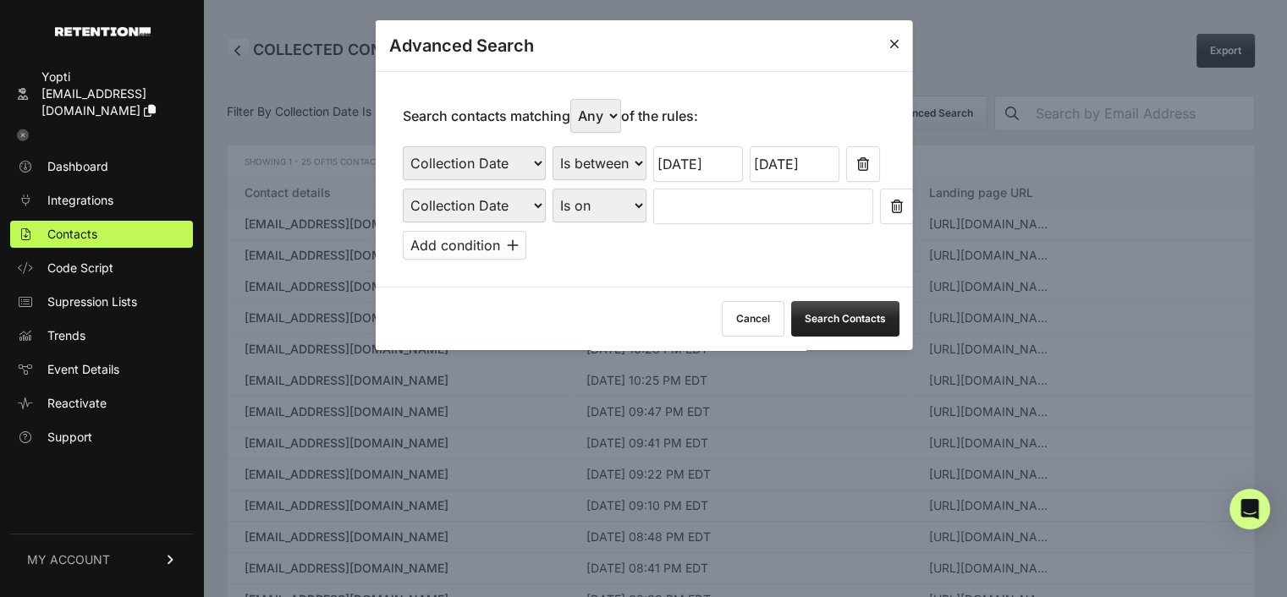
select select "is_between"
click at [551, 189] on select "Is on Is between" at bounding box center [598, 206] width 94 height 34
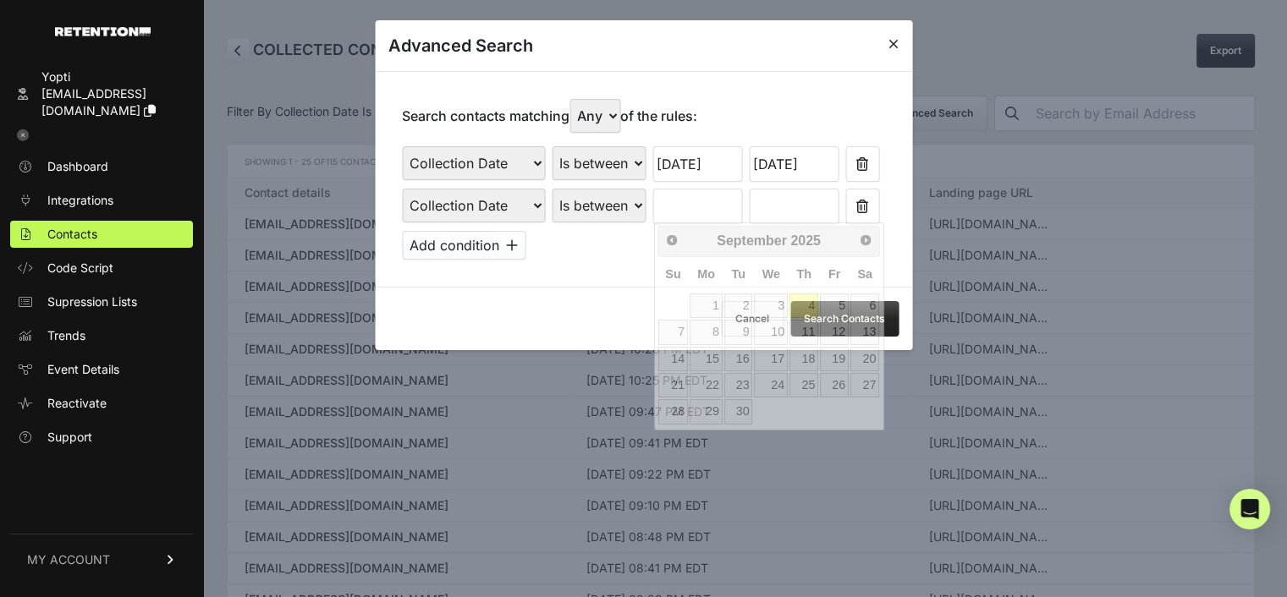
click at [710, 199] on input "text" at bounding box center [697, 207] width 90 height 36
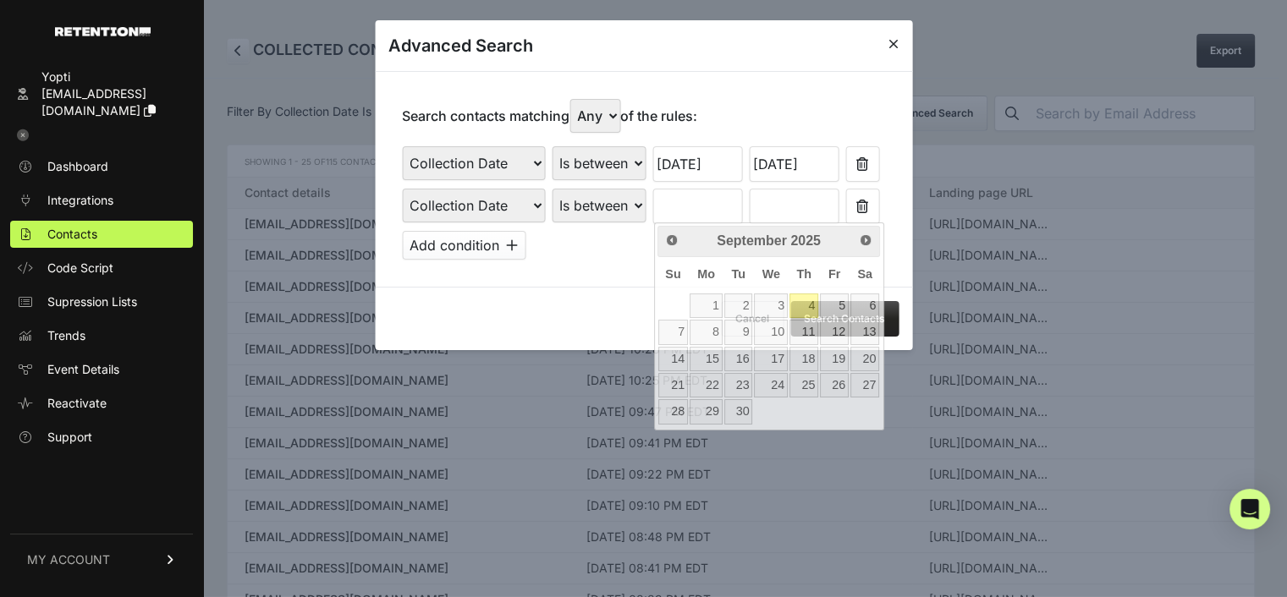
click at [601, 264] on div "Search contacts matching Any All of the rules: First Name Last Name State City …" at bounding box center [643, 179] width 537 height 216
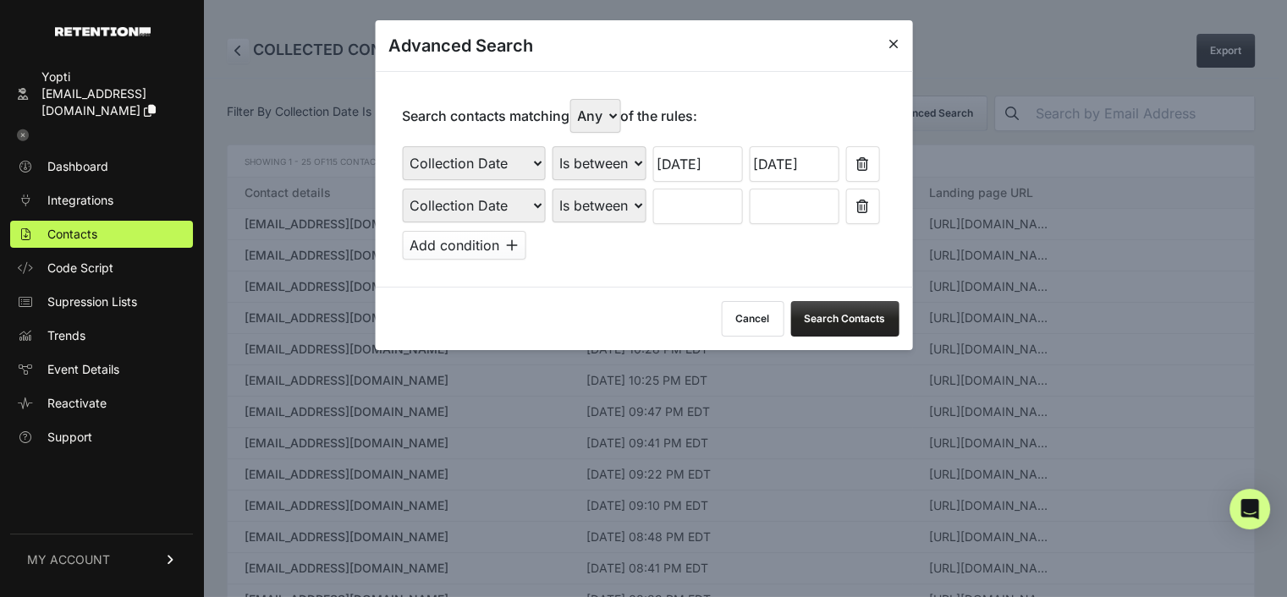
click at [858, 209] on icon at bounding box center [862, 207] width 12 height 14
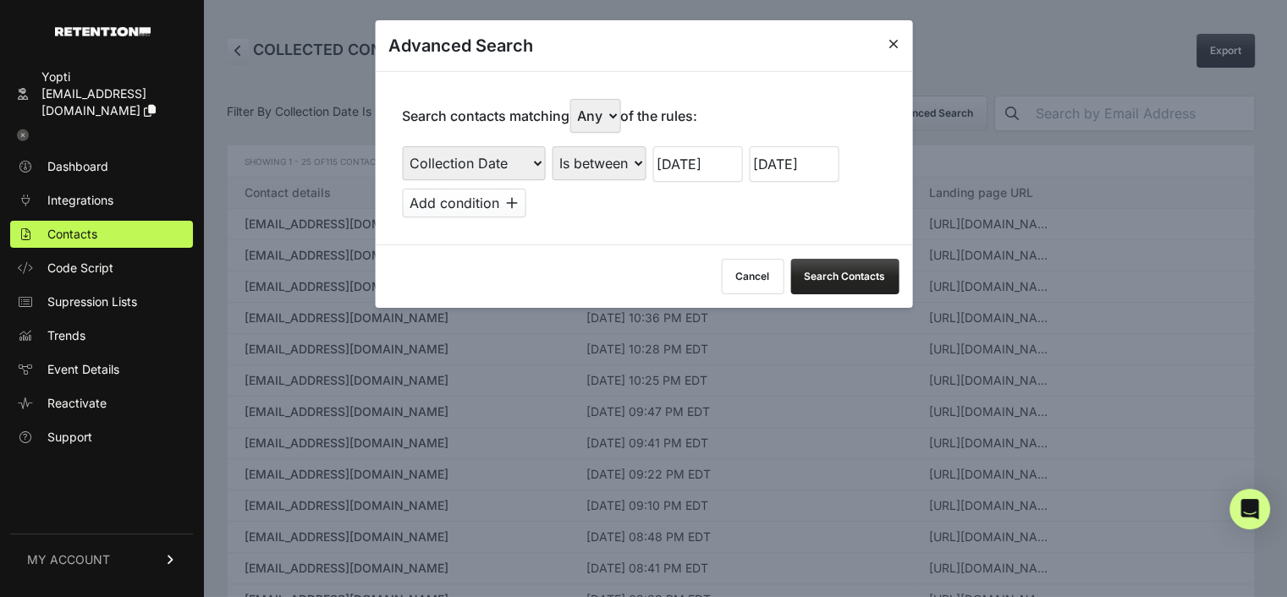
click at [826, 270] on button "Search Contacts" at bounding box center [844, 277] width 108 height 36
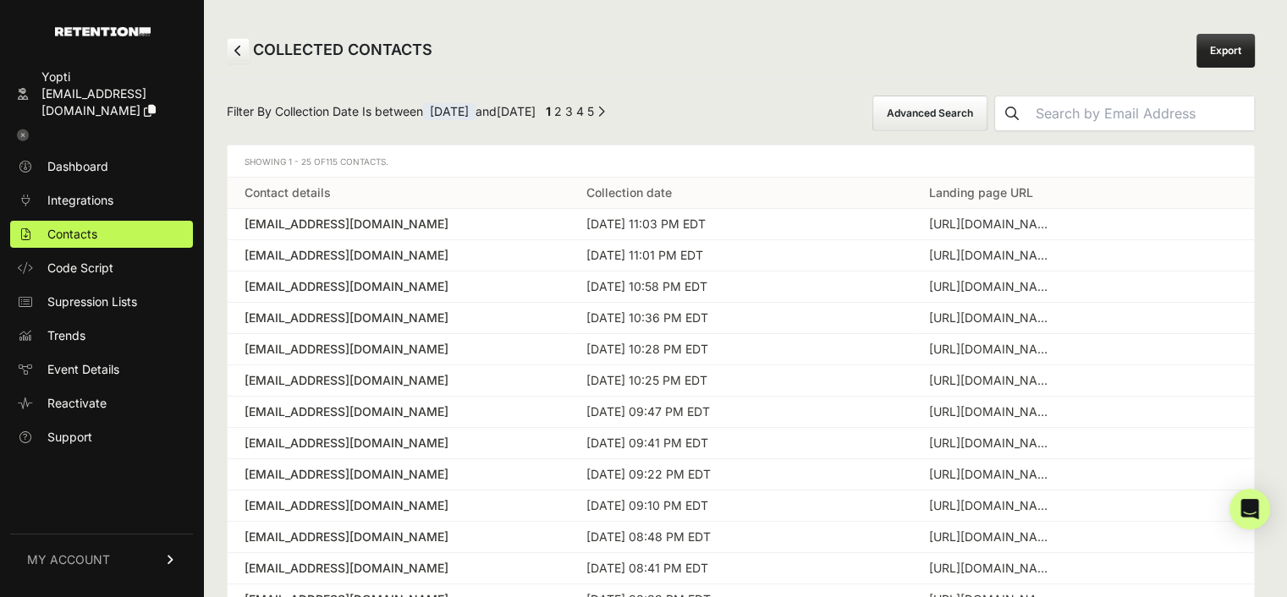
click at [1238, 45] on link "Export" at bounding box center [1225, 51] width 58 height 34
click at [962, 113] on button "Advanced Search" at bounding box center [929, 114] width 115 height 36
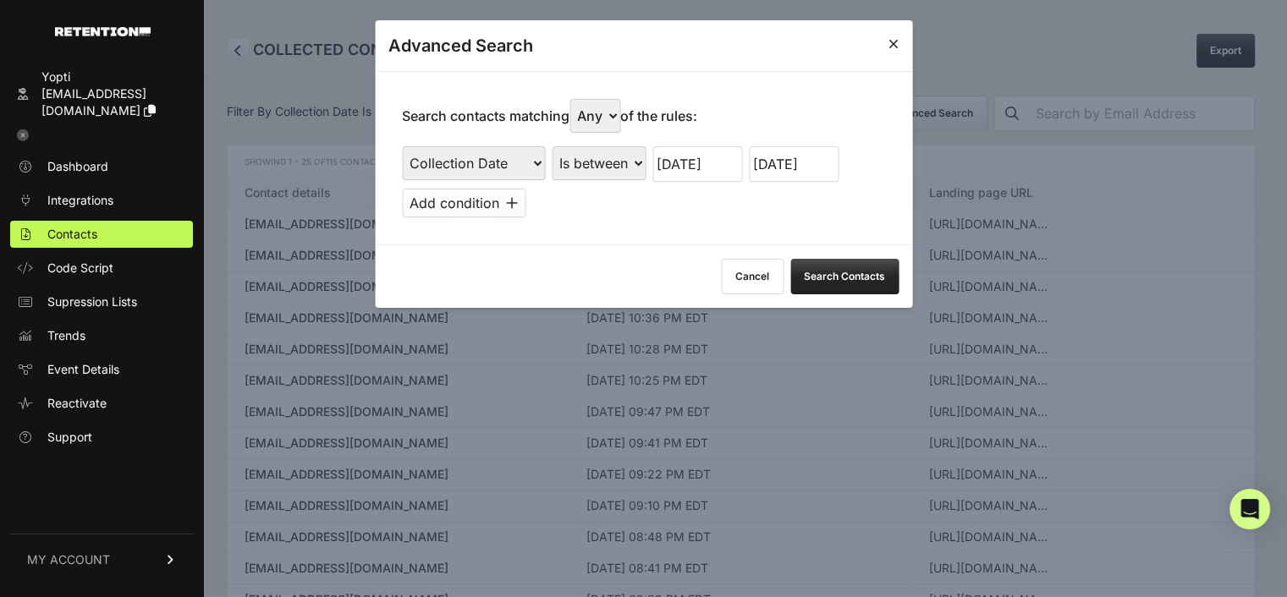
click at [677, 167] on input "[DATE]" at bounding box center [697, 164] width 90 height 36
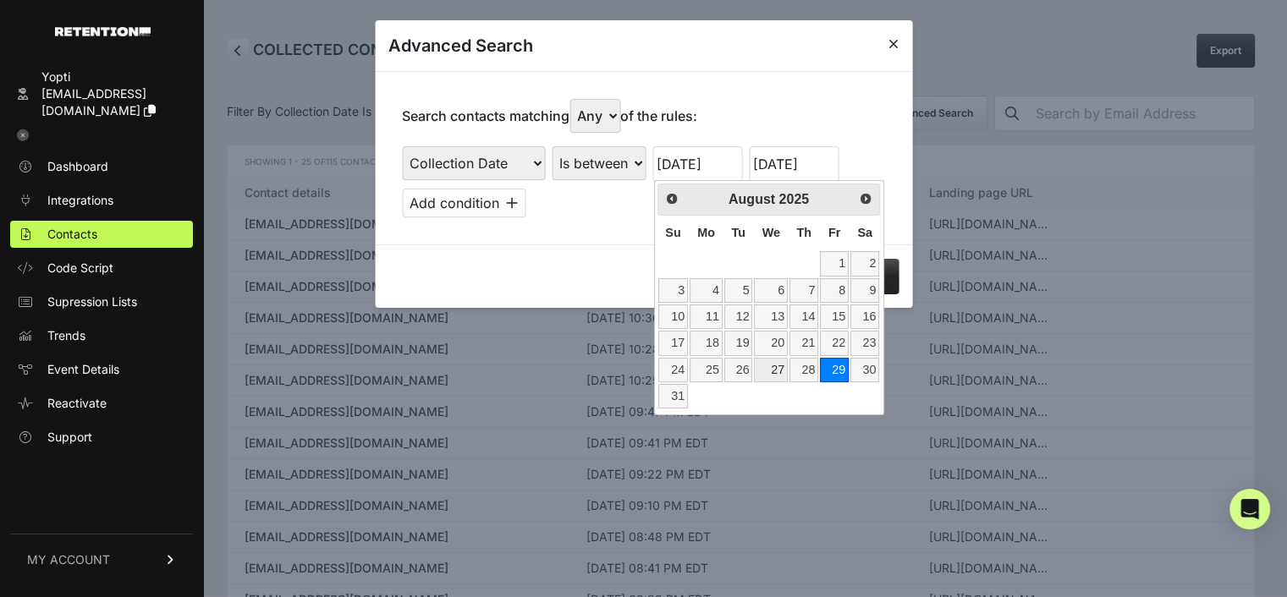
click at [769, 364] on link "27" at bounding box center [770, 370] width 33 height 25
type input "[DATE]"
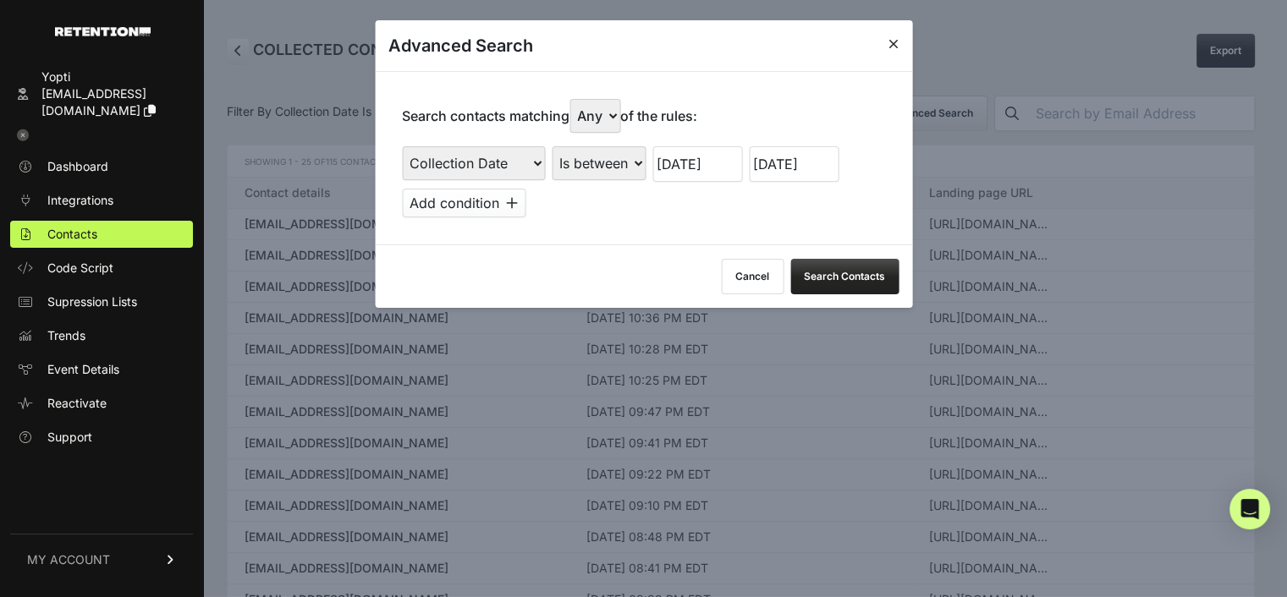
click at [795, 165] on input "[DATE]" at bounding box center [794, 164] width 90 height 36
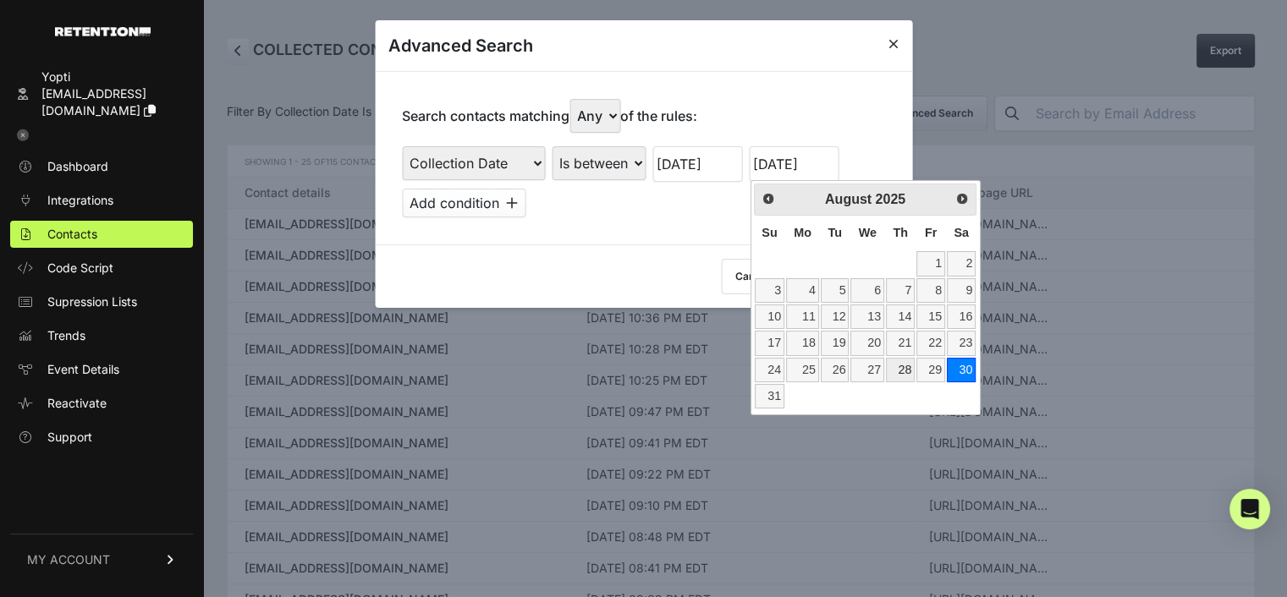
click at [900, 371] on link "28" at bounding box center [900, 370] width 29 height 25
type input "[DATE]"
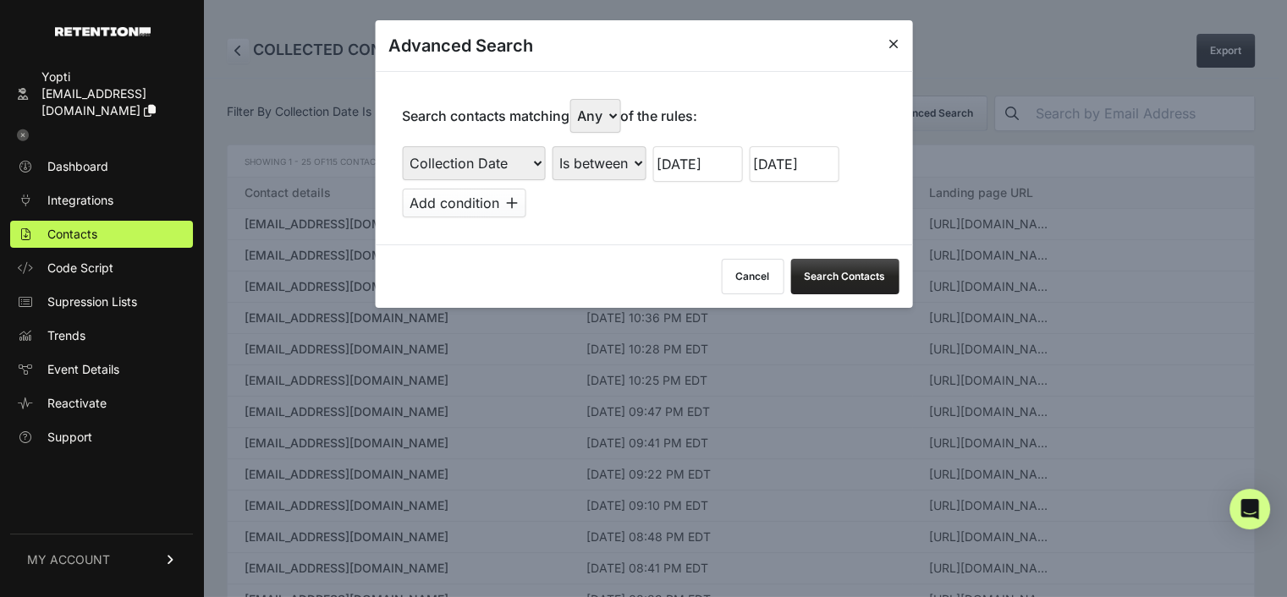
click at [860, 272] on button "Search Contacts" at bounding box center [844, 277] width 108 height 36
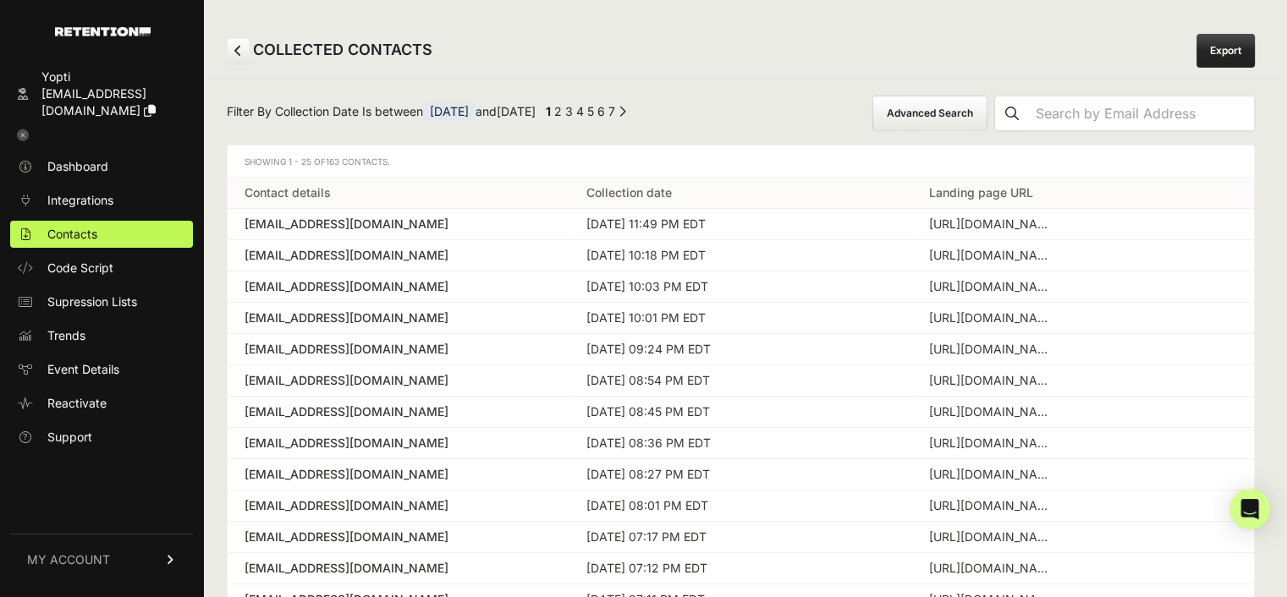
click at [1235, 42] on link "Export" at bounding box center [1225, 51] width 58 height 34
